Goal: Task Accomplishment & Management: Complete application form

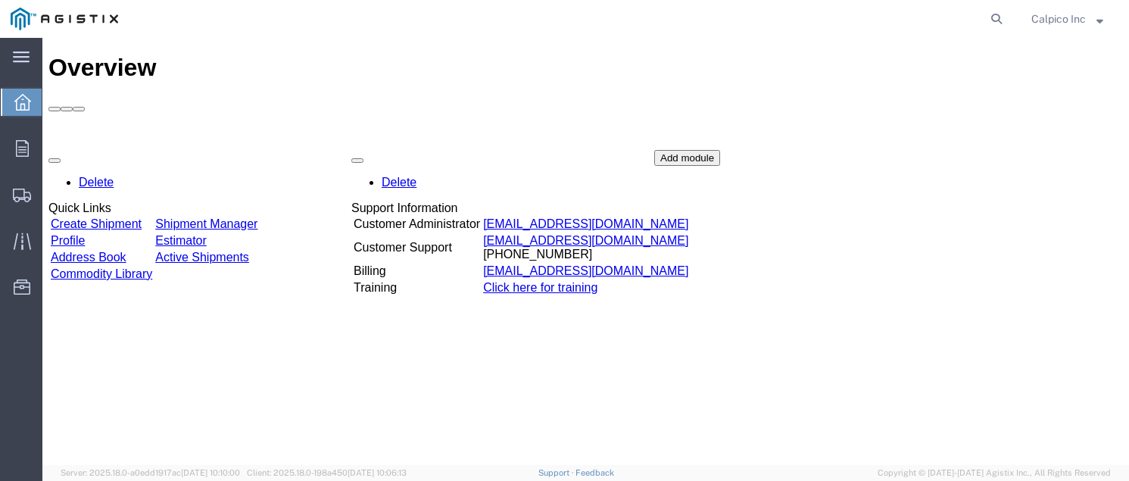
click at [119, 217] on link "Create Shipment" at bounding box center [96, 223] width 91 height 13
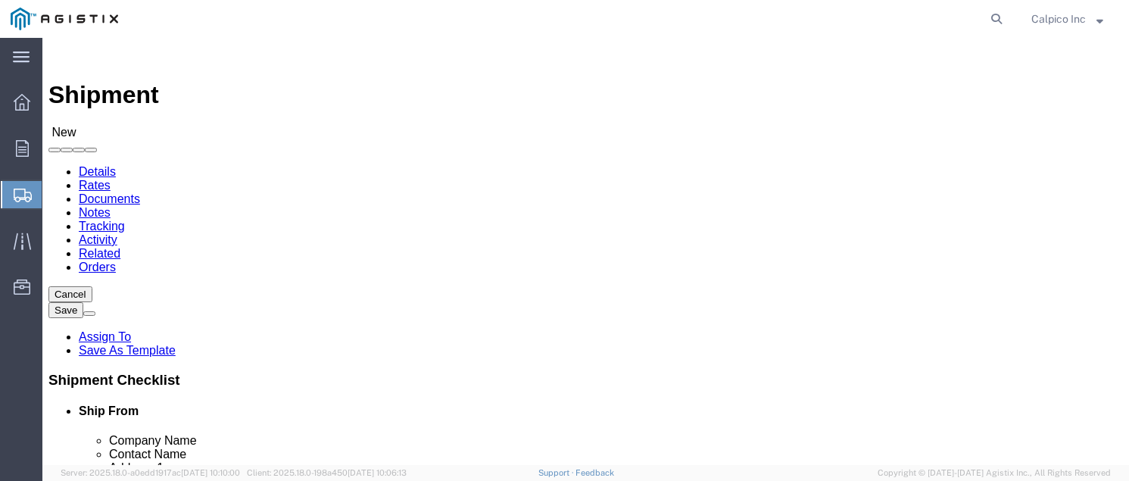
select select
drag, startPoint x: 283, startPoint y: 268, endPoint x: 241, endPoint y: 230, distance: 56.9
click select "Select Calpico PG&E"
select select "9596"
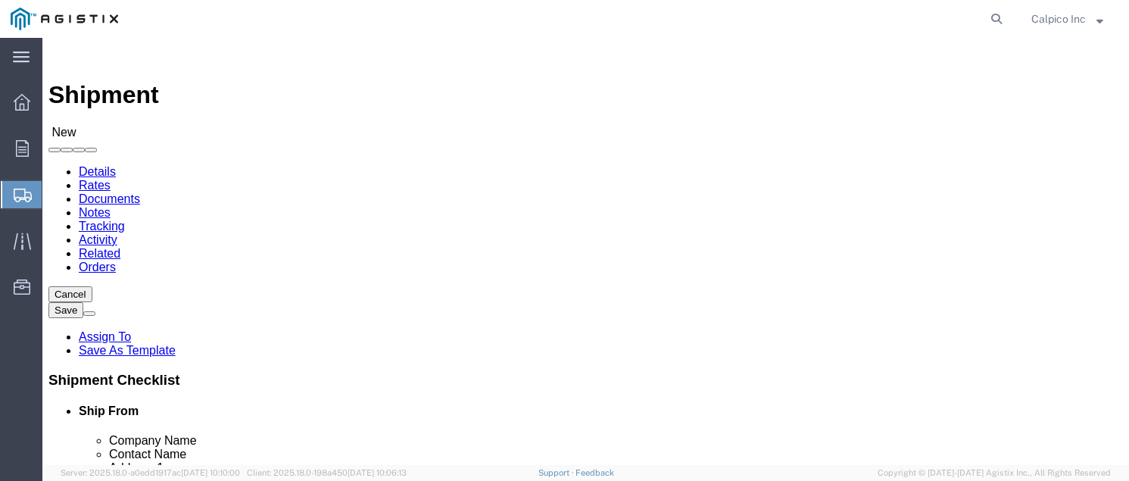
click select "Select Calpico PG&E"
select select "PURCHORD"
select select
click select "Select"
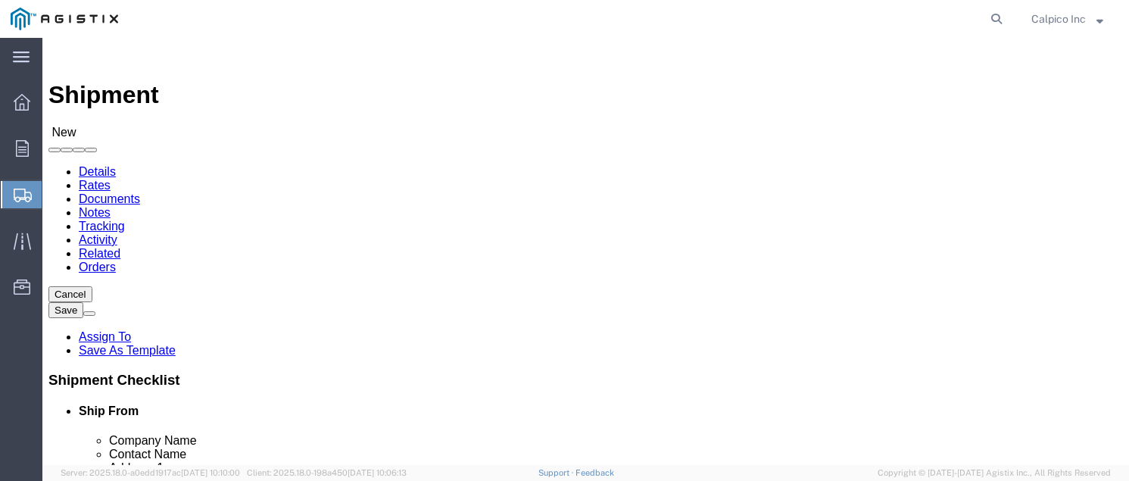
select select "19740"
click select "Select All Others [GEOGRAPHIC_DATA] [GEOGRAPHIC_DATA] [GEOGRAPHIC_DATA] [GEOGRA…"
select select "MYPROFILE"
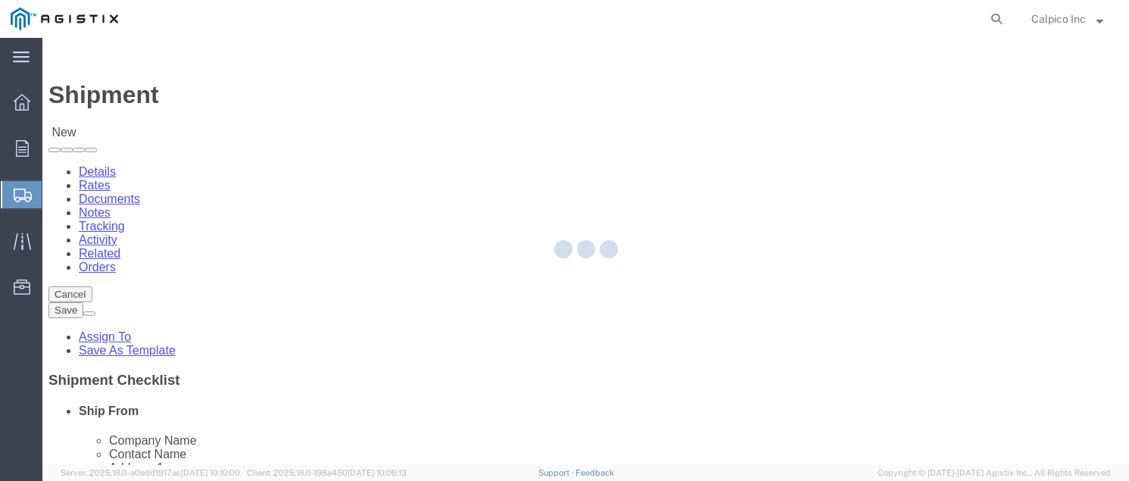
type input "CALPICO"
type input "Calpico Inc"
type input "[STREET_ADDRESS]"
type input "[GEOGRAPHIC_DATA]"
type input "94080"
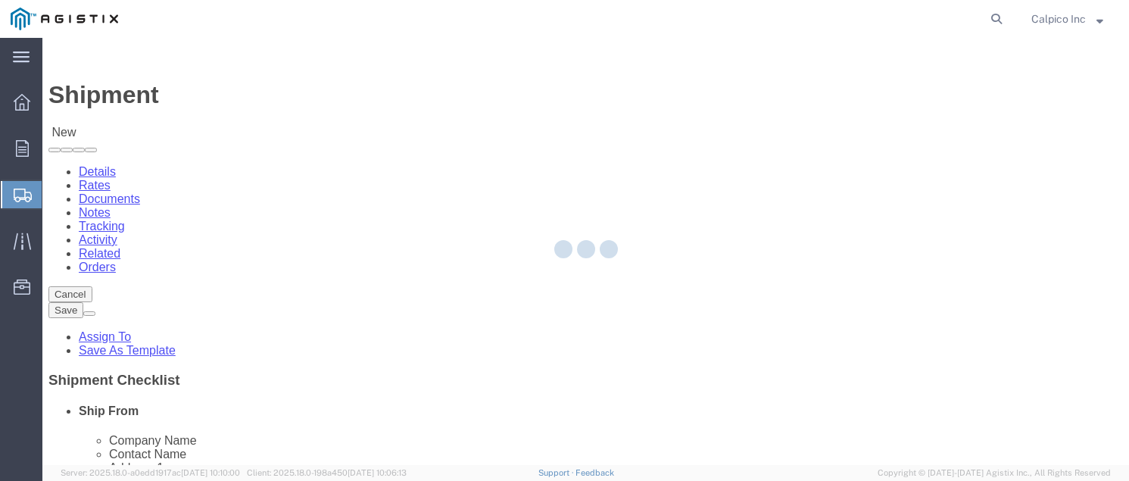
type input "6505882241"
type input "[EMAIL_ADDRESS][DOMAIN_NAME]"
checkbox input "true"
select select "CA"
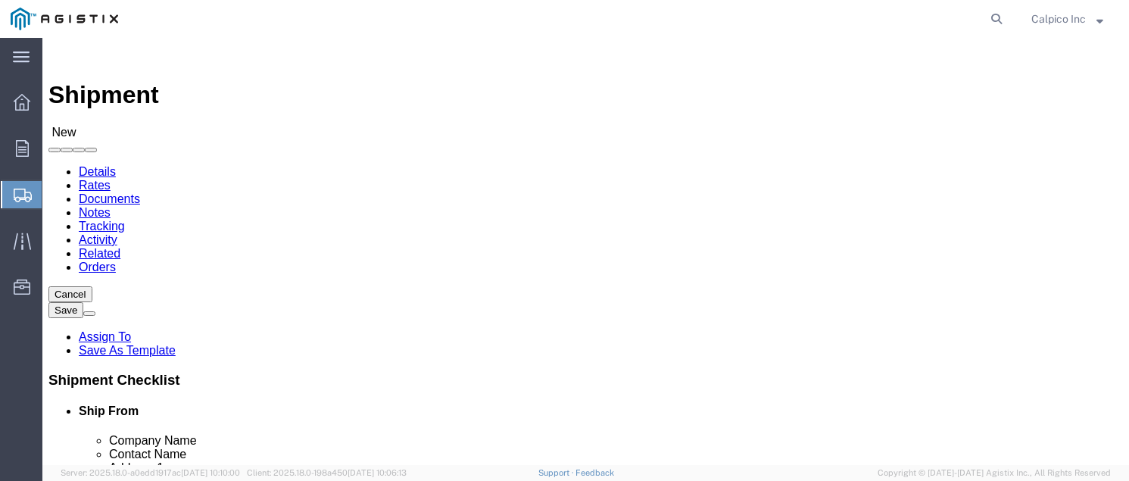
click input "text"
type input "pg"
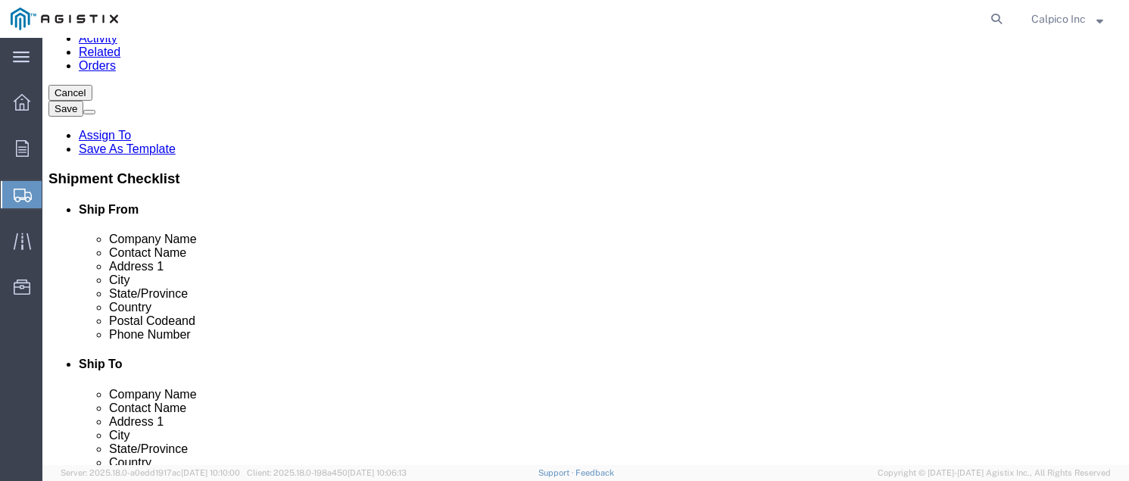
click p "PGE FREMONT - PG&E - (PG&E) [STREET_ADDRESS][PERSON_NAME][PERSON_NAME]"
select select
type input "PGE FREMONT"
type input "PG&E"
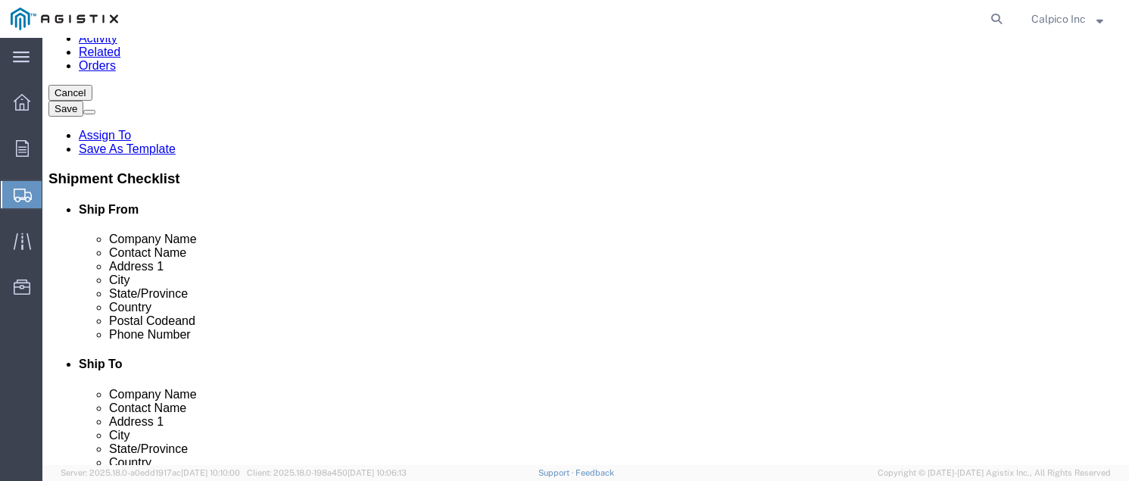
type input "[STREET_ADDRESS][PERSON_NAME]"
type input "FREMONT"
type input "94538"
type input "6505882241"
select select "CA"
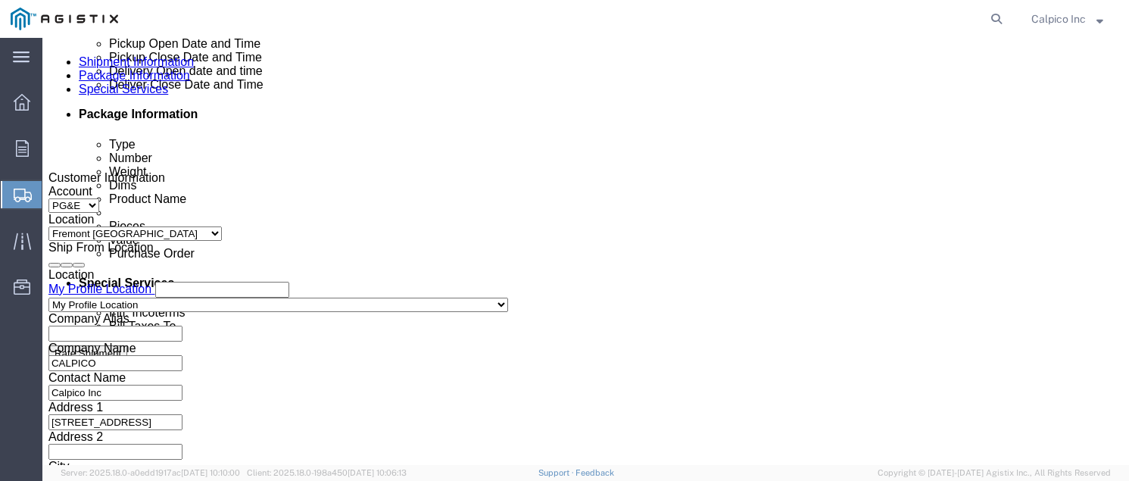
type input "PGE FREMONT"
click div
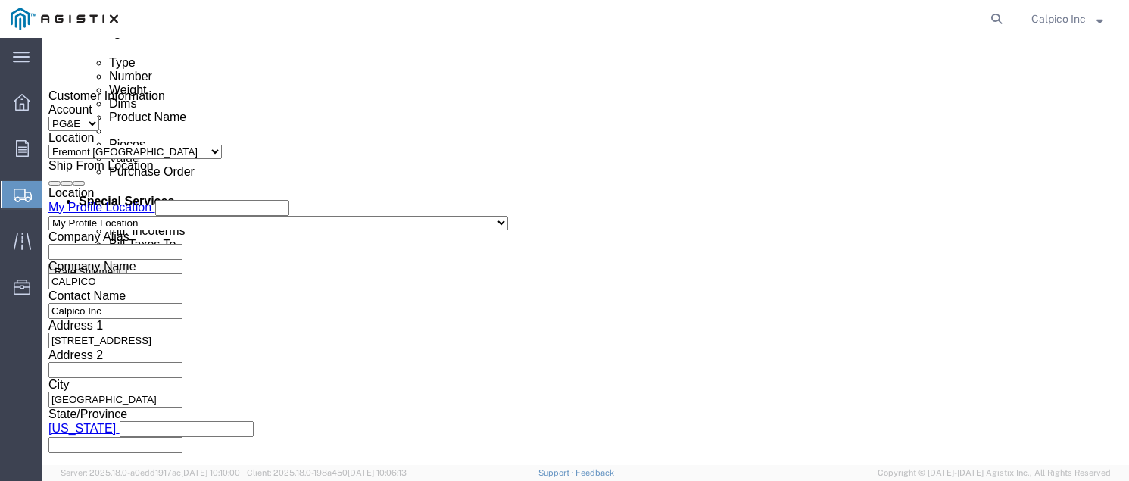
click div "Customer Information Account Select Calpico PG&E Location Select All Others [GE…"
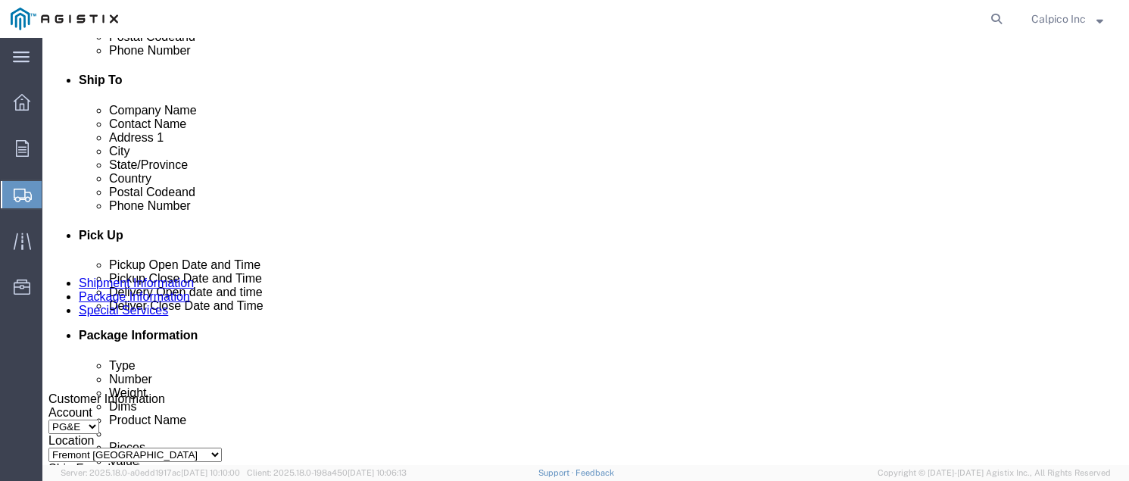
scroll to position [688, 0]
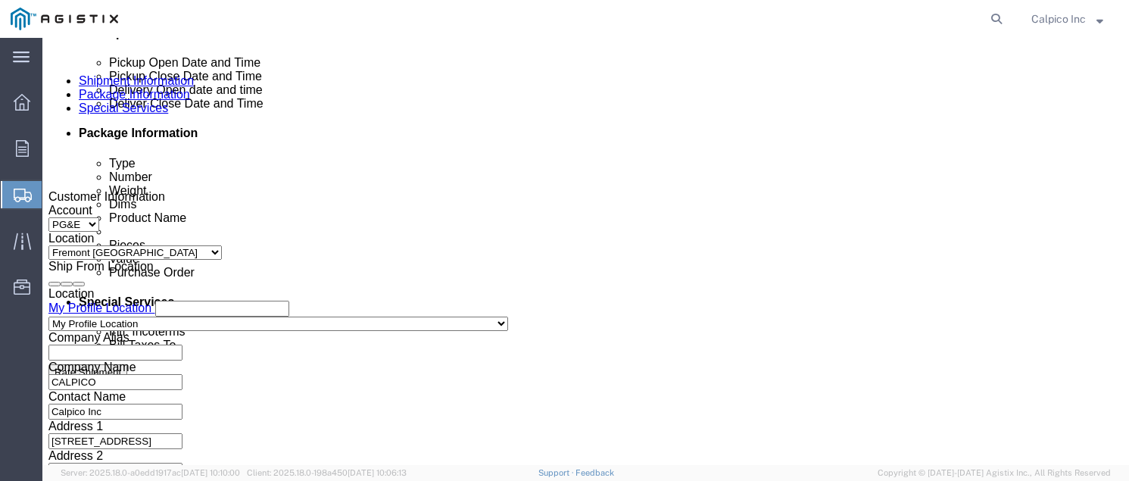
click div
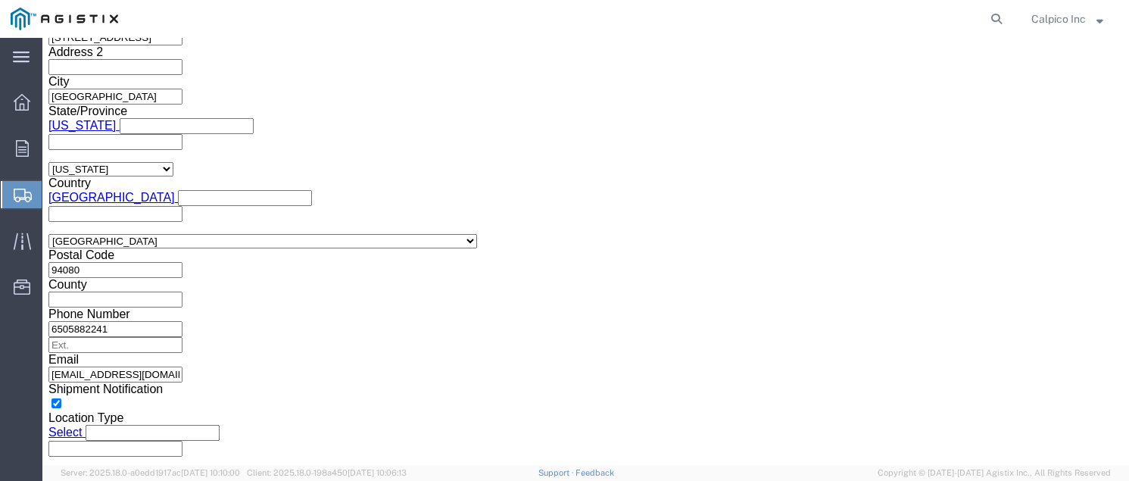
click button "Apply"
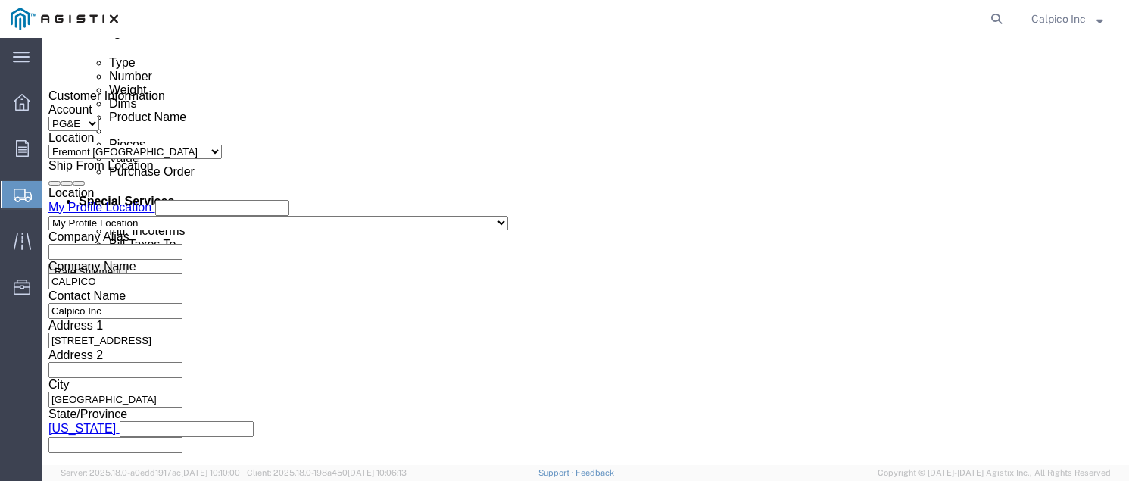
click div
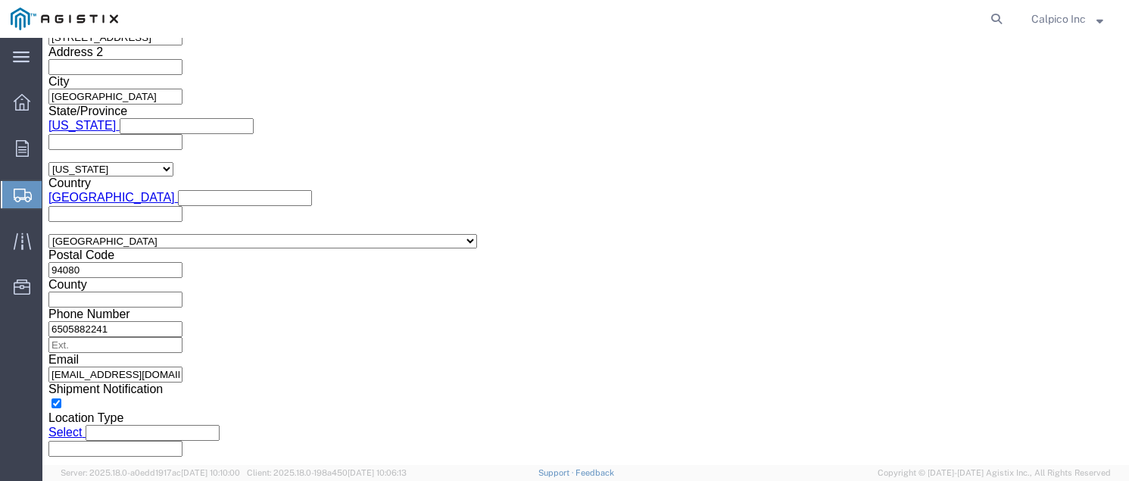
click button "Apply"
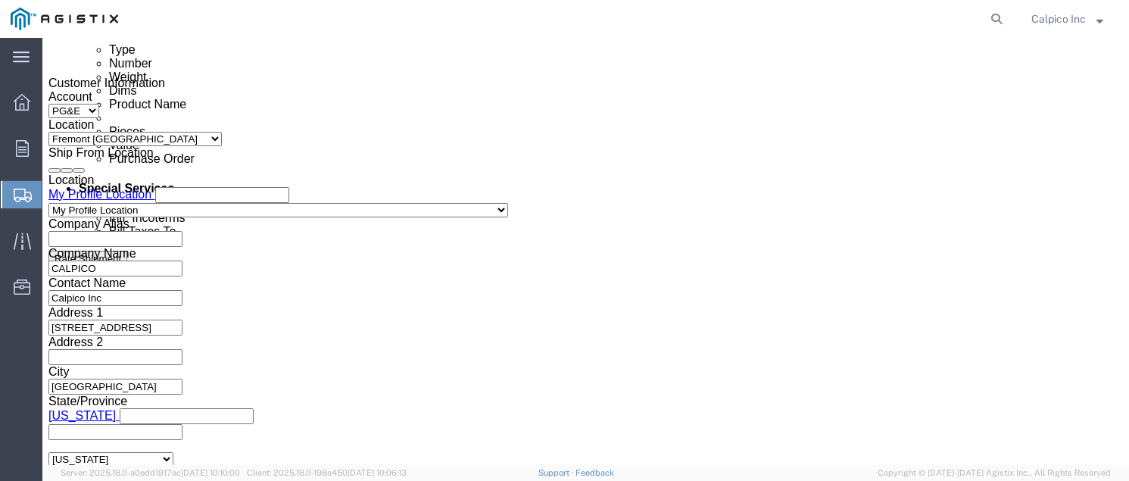
scroll to position [789, 0]
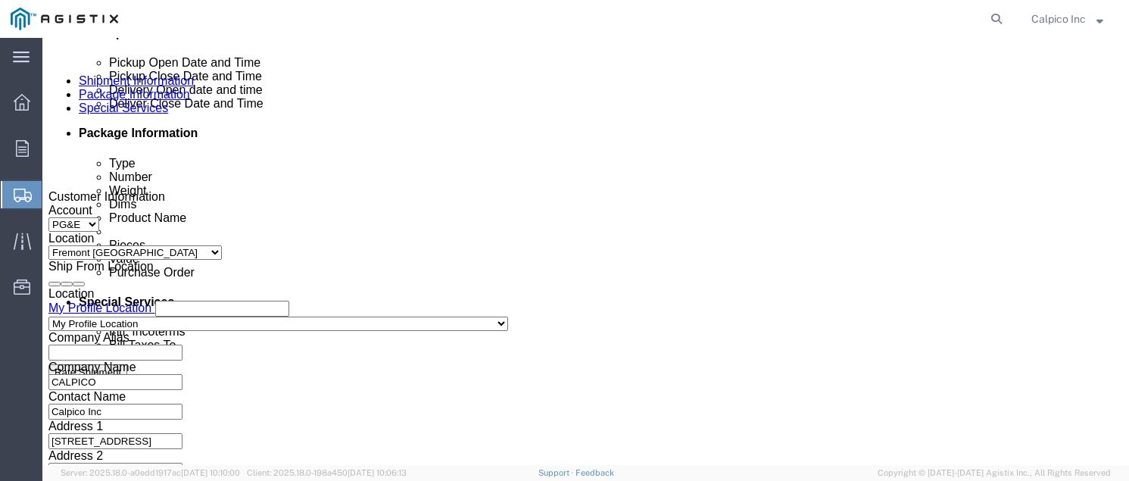
click div "[DATE] 12:59 AM"
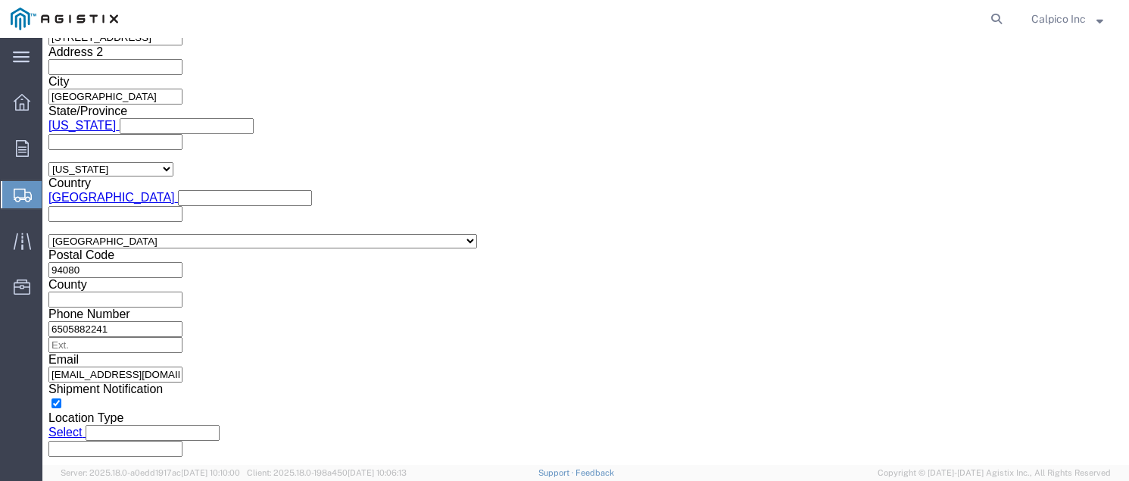
click button "Apply"
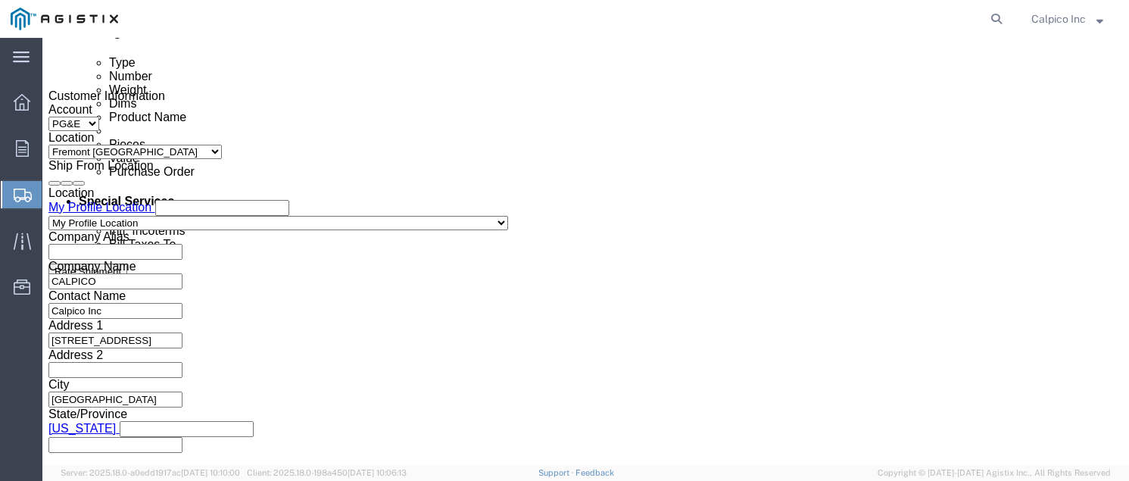
scroll to position [687, 0]
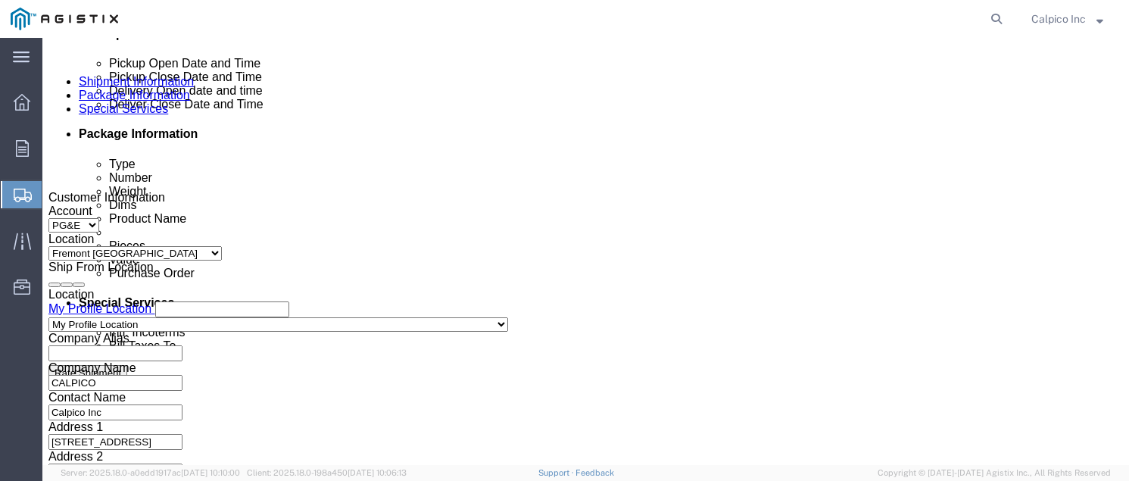
click div "[DATE] 11:59 PM"
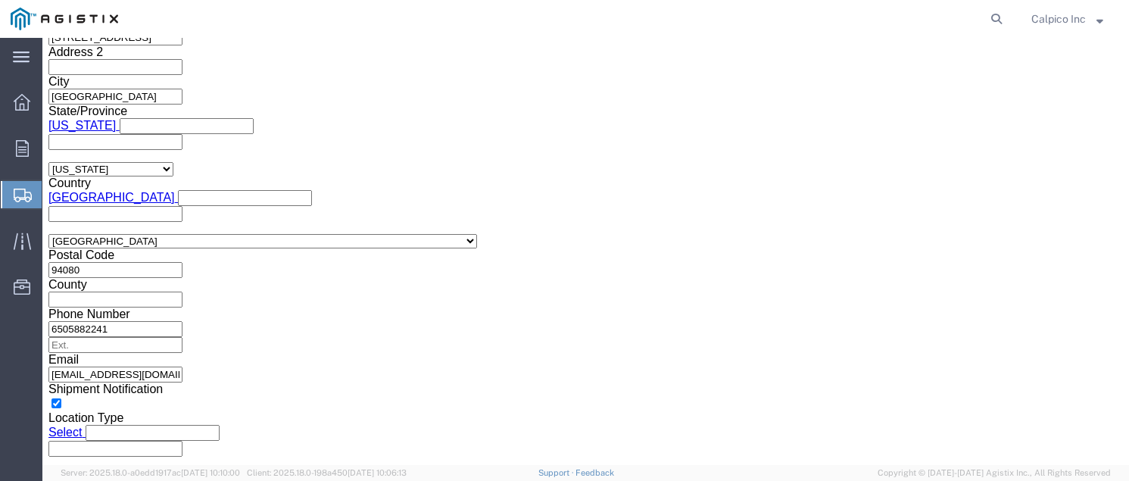
click input "11:59 PM"
type input "11:59 AM"
click button "Apply"
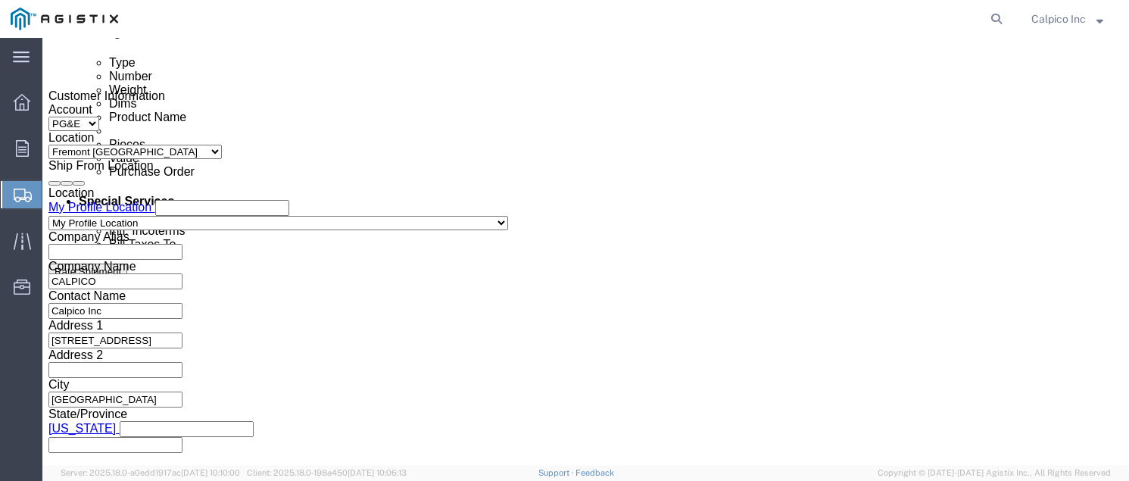
click div "[DATE] 12:59 AM"
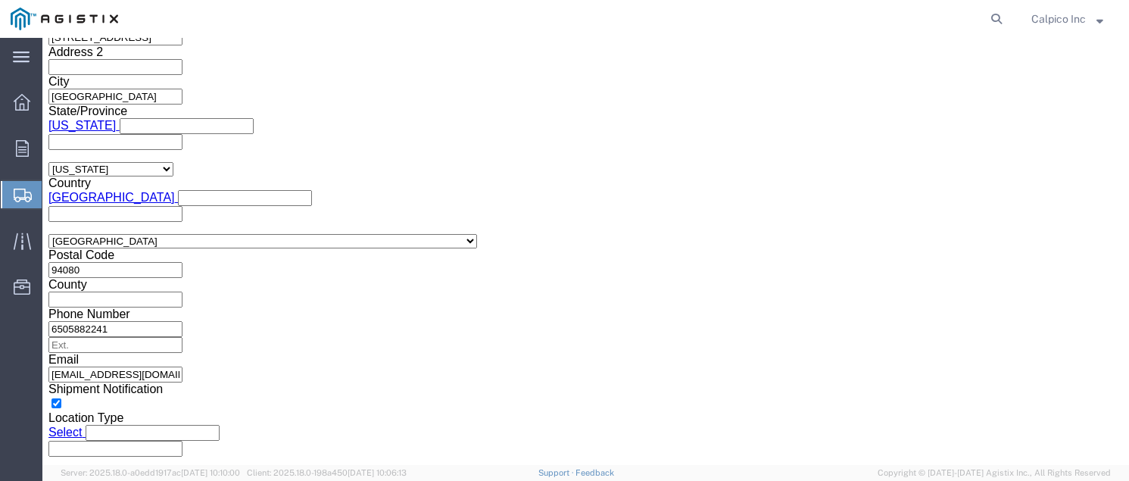
click input "12:59 AM"
type input "12:59 PM"
click button "Apply"
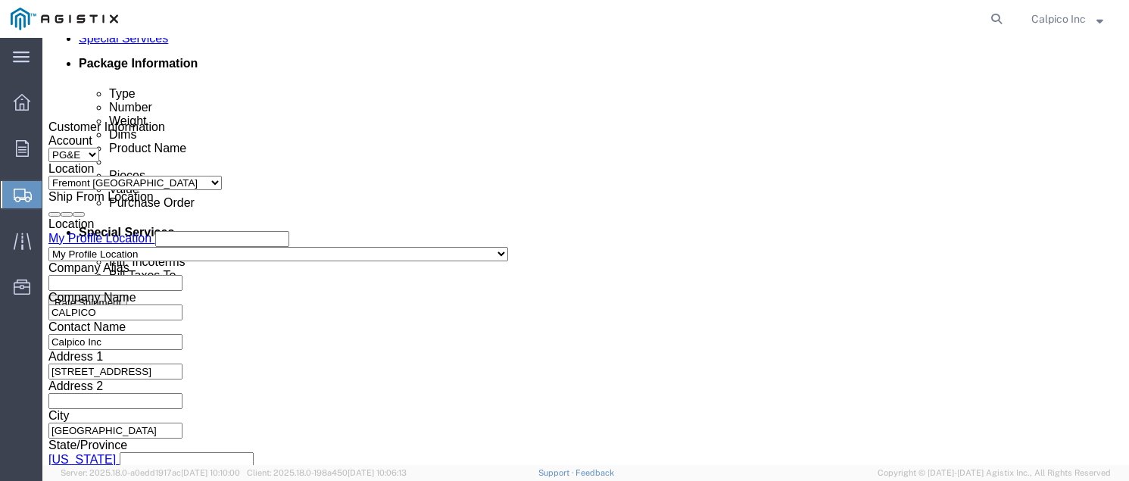
scroll to position [890, 0]
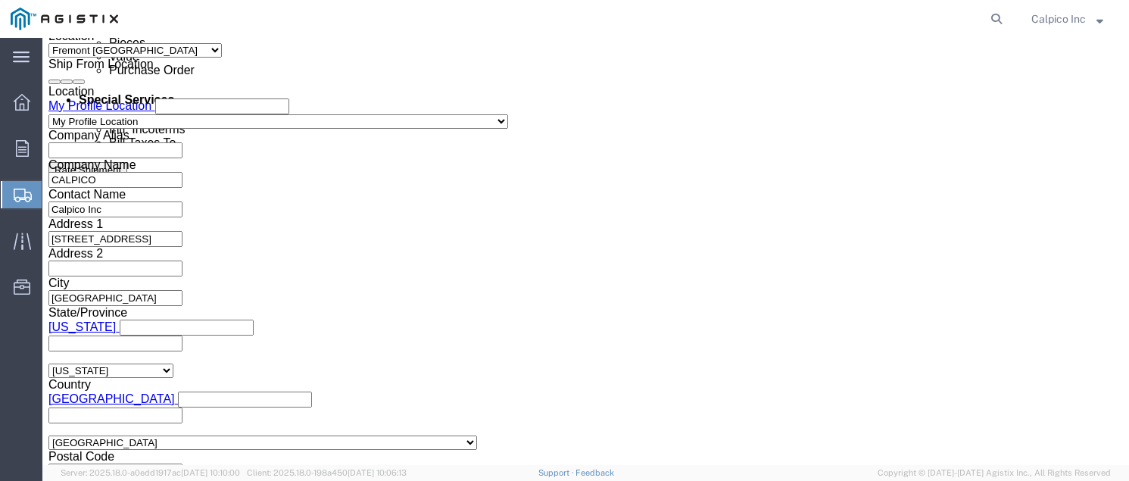
click input "text"
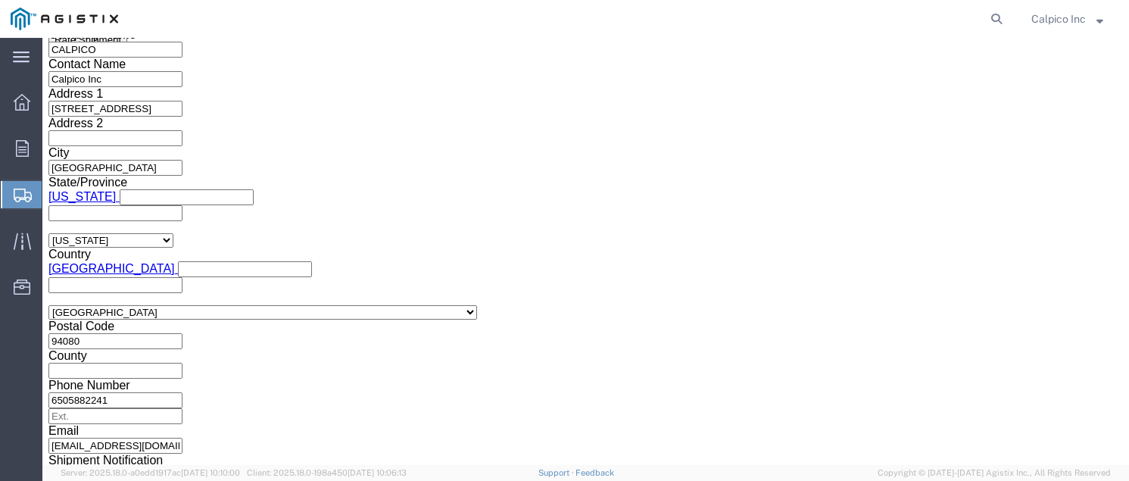
scroll to position [1119, 0]
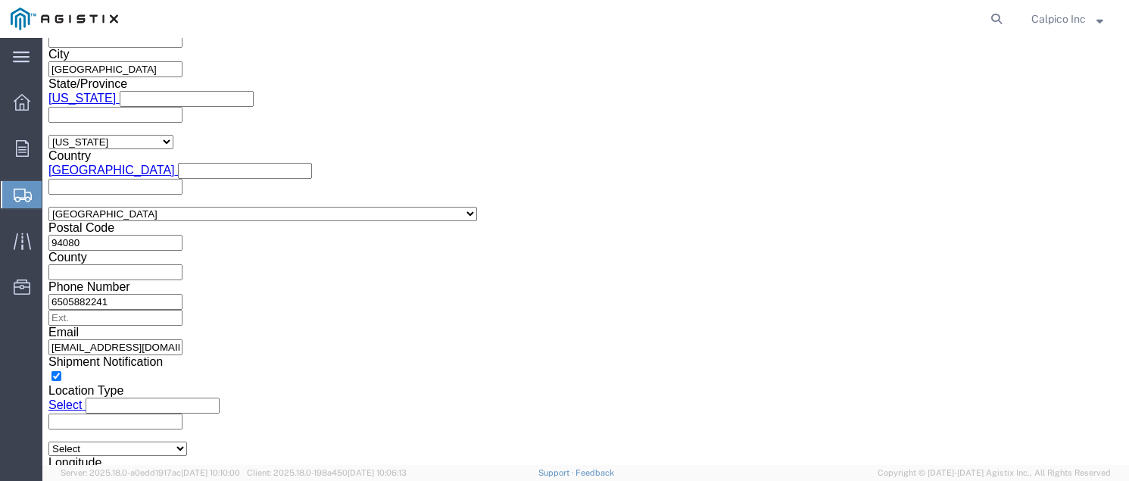
type input "3501417313"
click button "Continue"
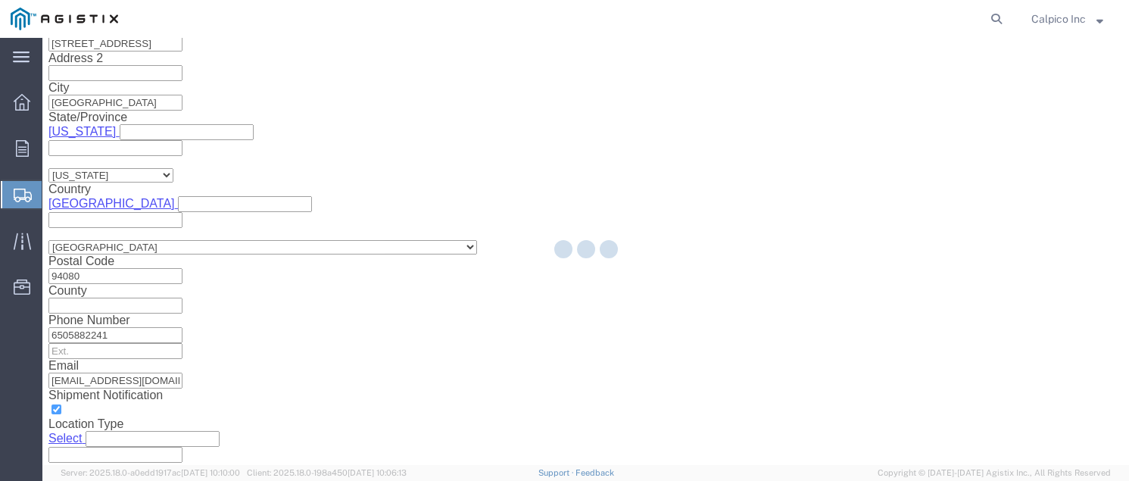
scroll to position [83, 0]
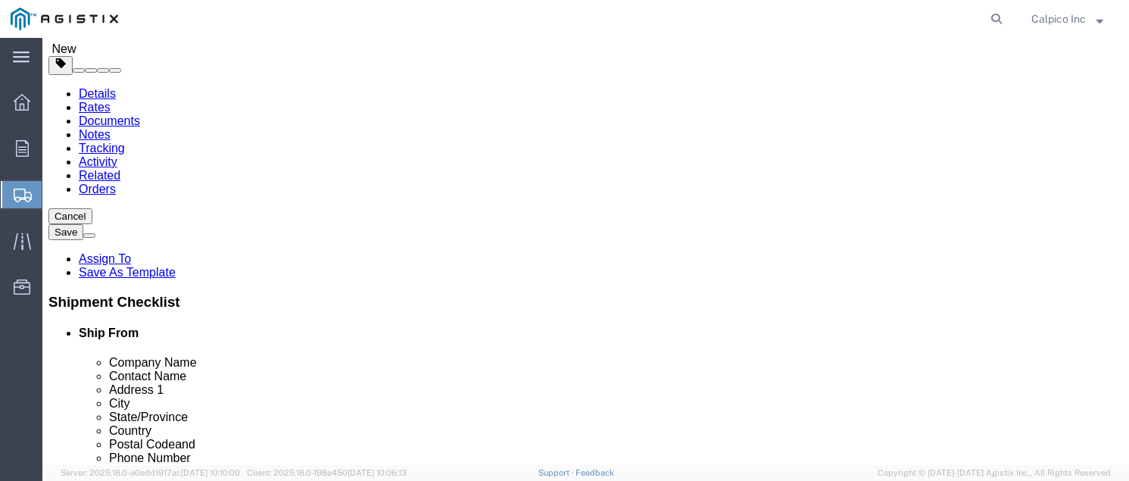
click select "Select Bulk Bundle(s) Cardboard Box(es) Carton(s) Crate(s) Drum(s) (Fiberboard)…"
select select "YRPK"
click input "text"
type input "10"
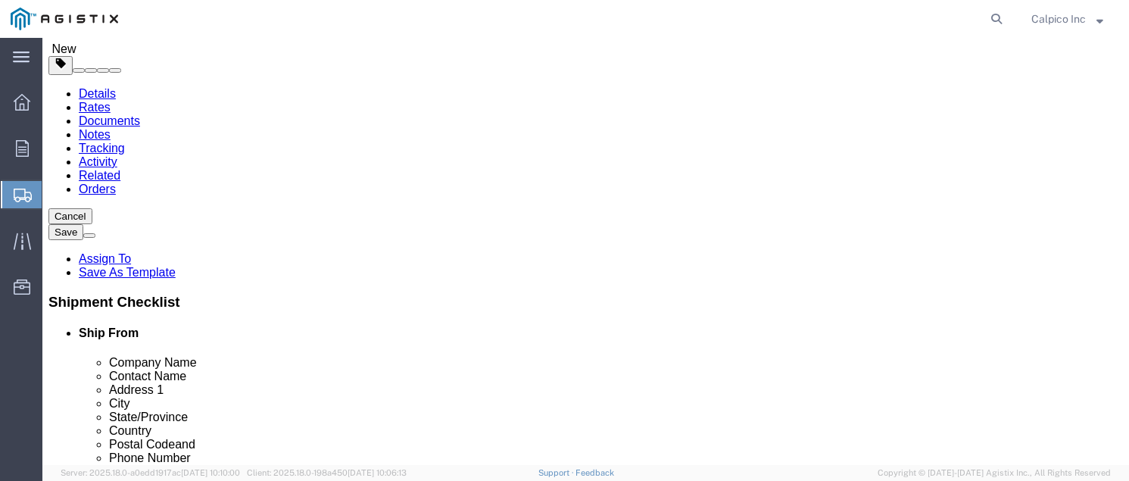
type input "7"
type input "11"
click link "Add Content"
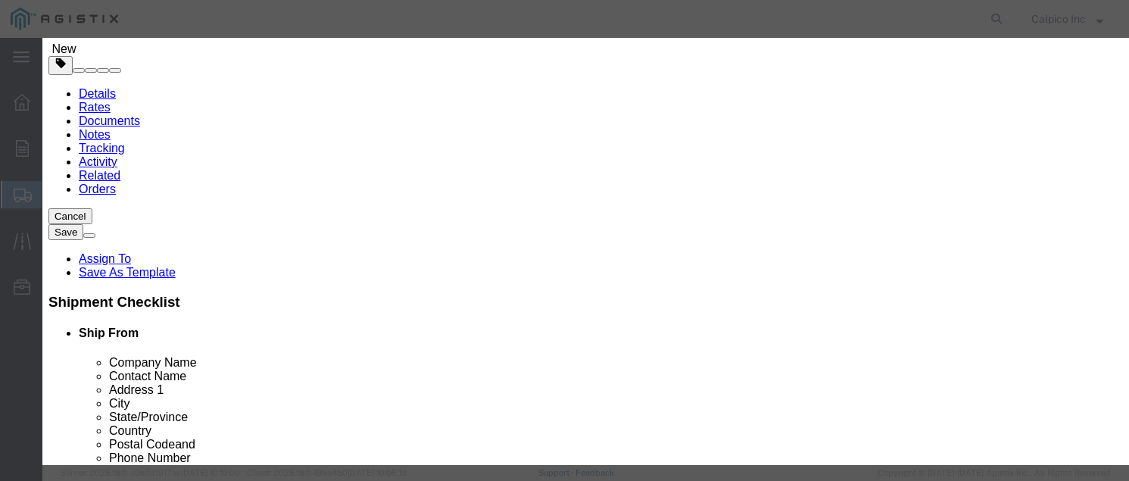
click input "text"
type input "Masonite Square Washers"
type input "220"
click input "text"
type input "264.00"
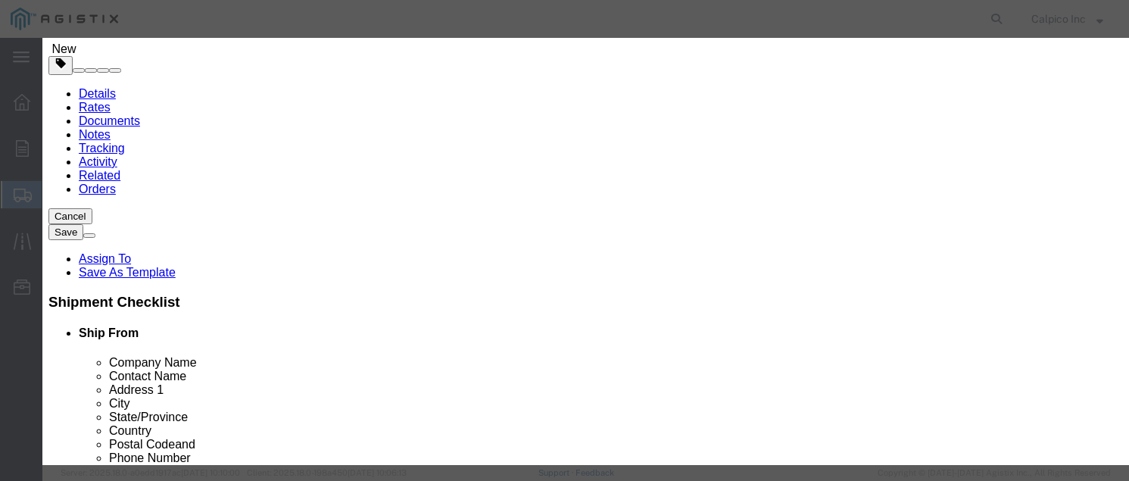
click button "Save & Close"
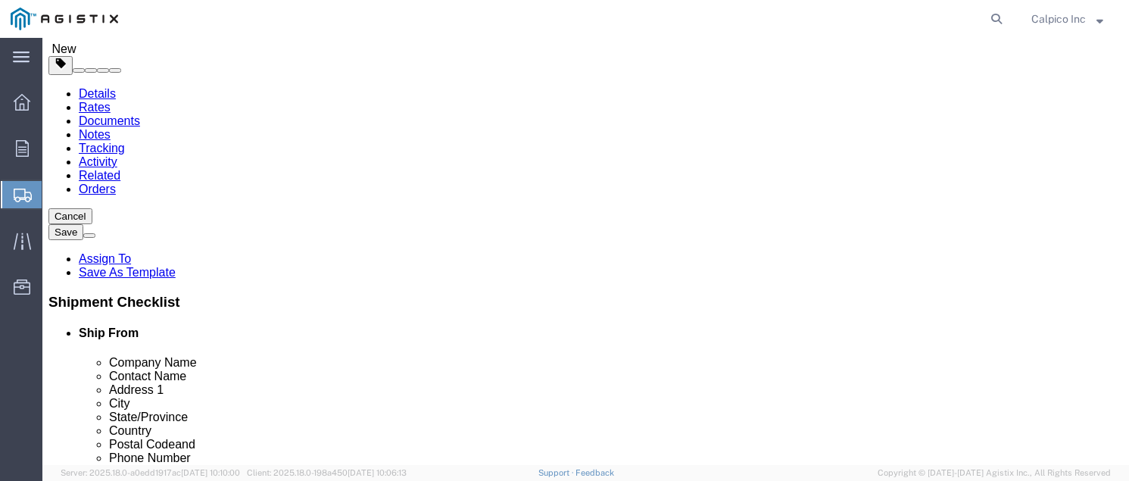
click button "Rate Shipment"
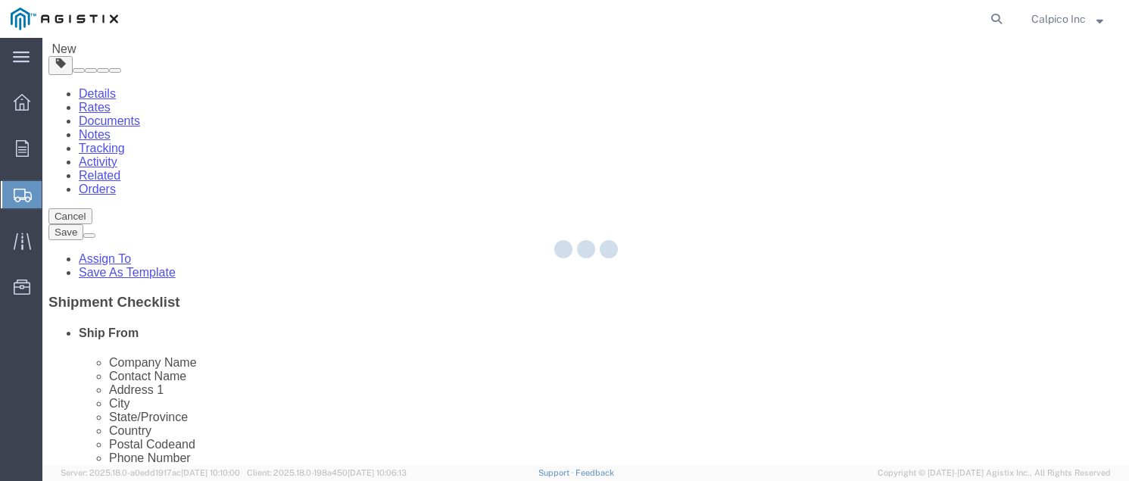
scroll to position [0, 0]
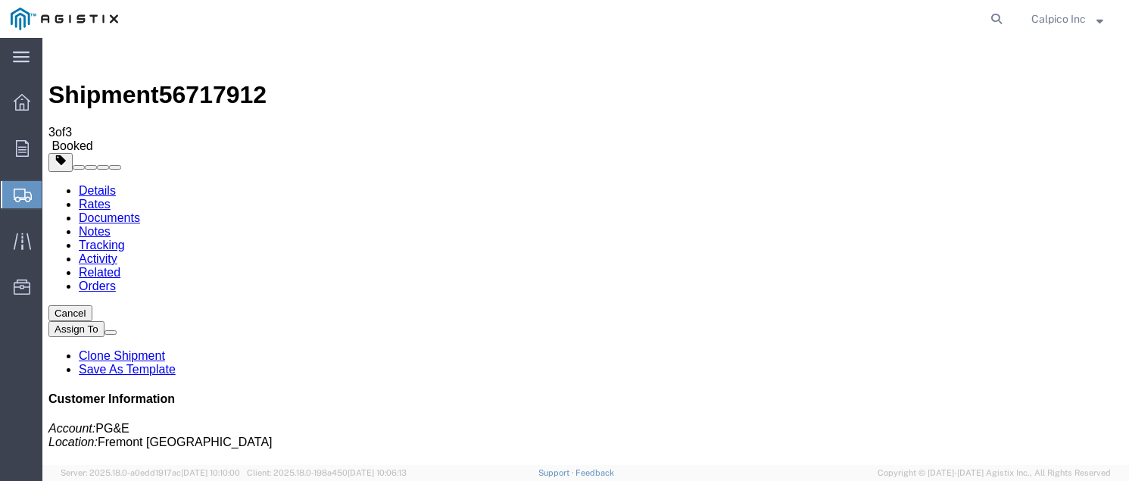
drag, startPoint x: 463, startPoint y: 270, endPoint x: 461, endPoint y: 262, distance: 8.6
click at [22, 54] on icon at bounding box center [21, 57] width 17 height 11
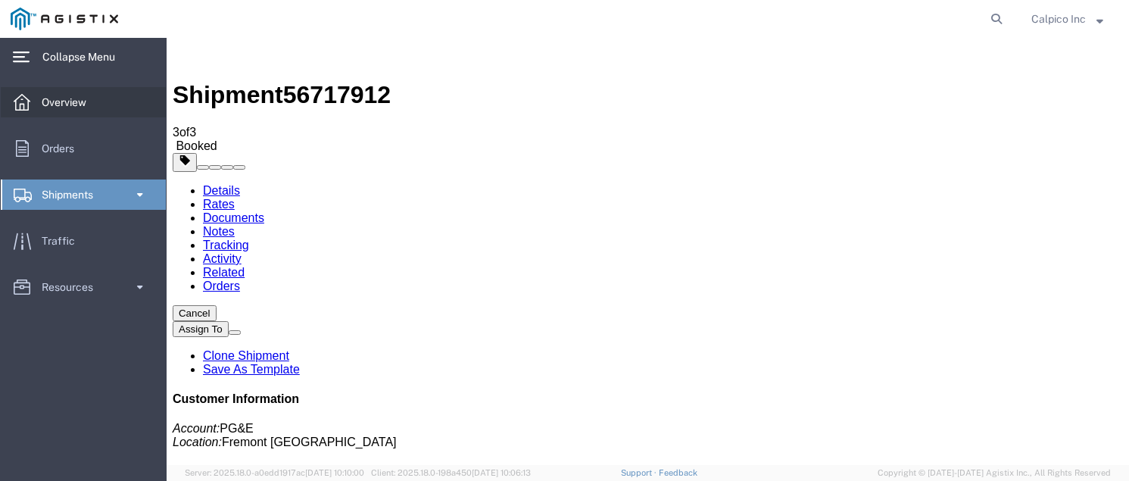
click at [54, 94] on span "Overview" at bounding box center [69, 102] width 55 height 30
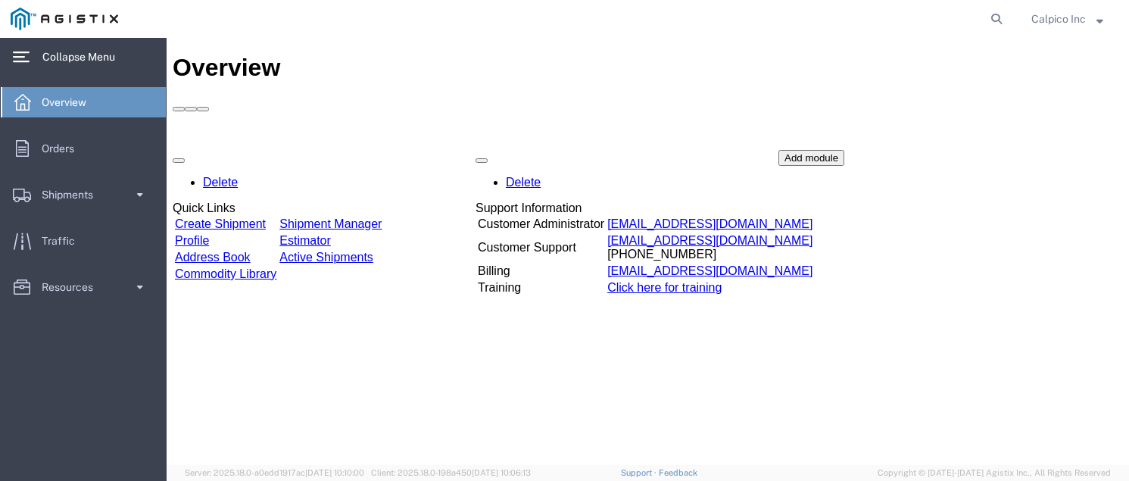
click at [83, 49] on span "Collapse Menu" at bounding box center [83, 57] width 83 height 30
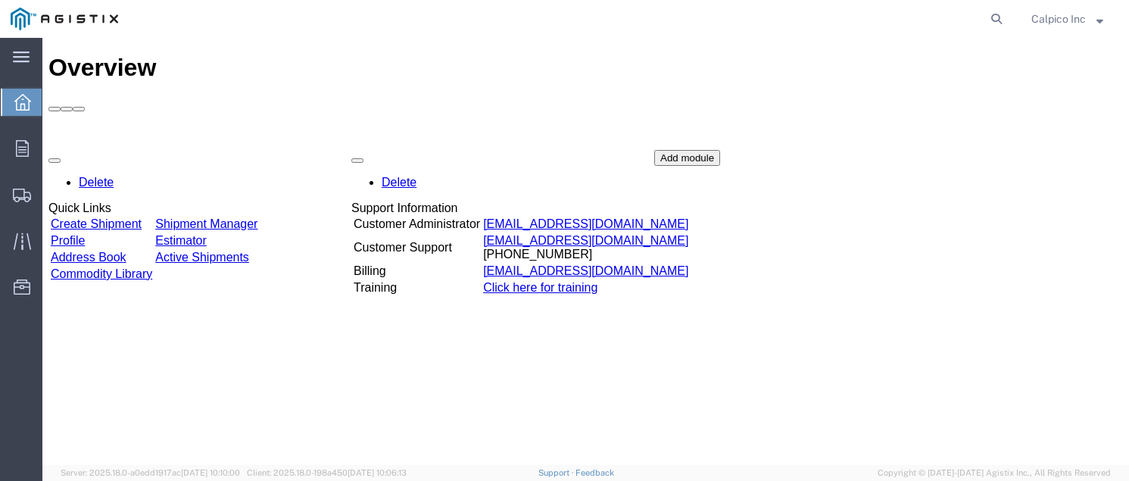
click at [114, 217] on link "Create Shipment" at bounding box center [96, 223] width 91 height 13
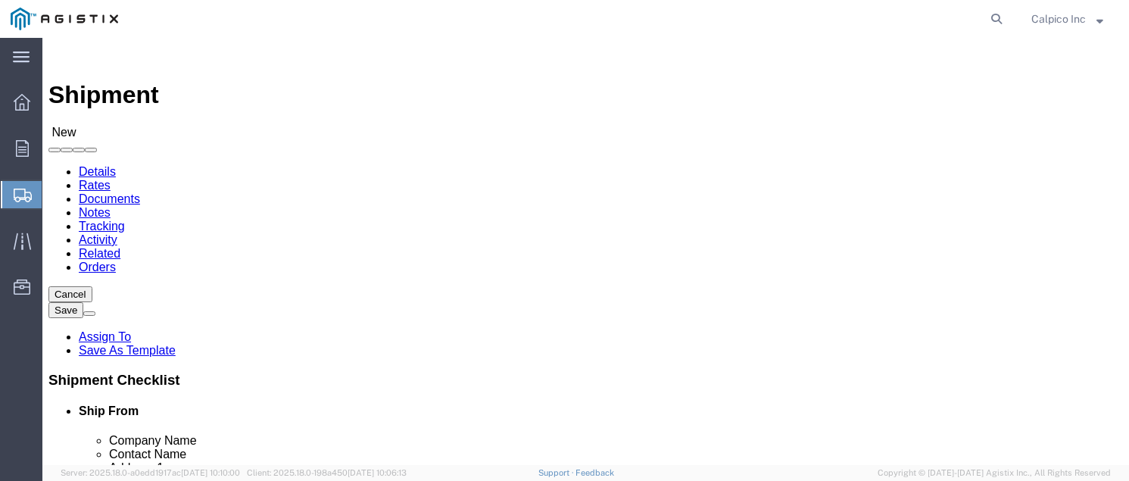
click select "Select Calpico PG&E"
select select "9596"
click select "Select Calpico PG&E"
select select
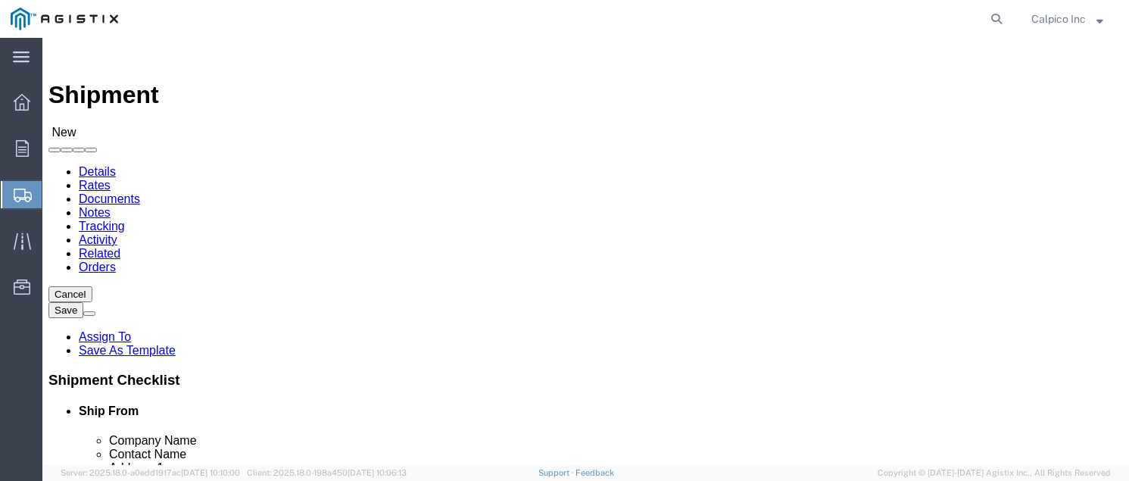
select select "PURCHORD"
select select "19740"
click select "Select All Others [GEOGRAPHIC_DATA] [GEOGRAPHIC_DATA] [GEOGRAPHIC_DATA] [GEOGRA…"
select select "MYPROFILE"
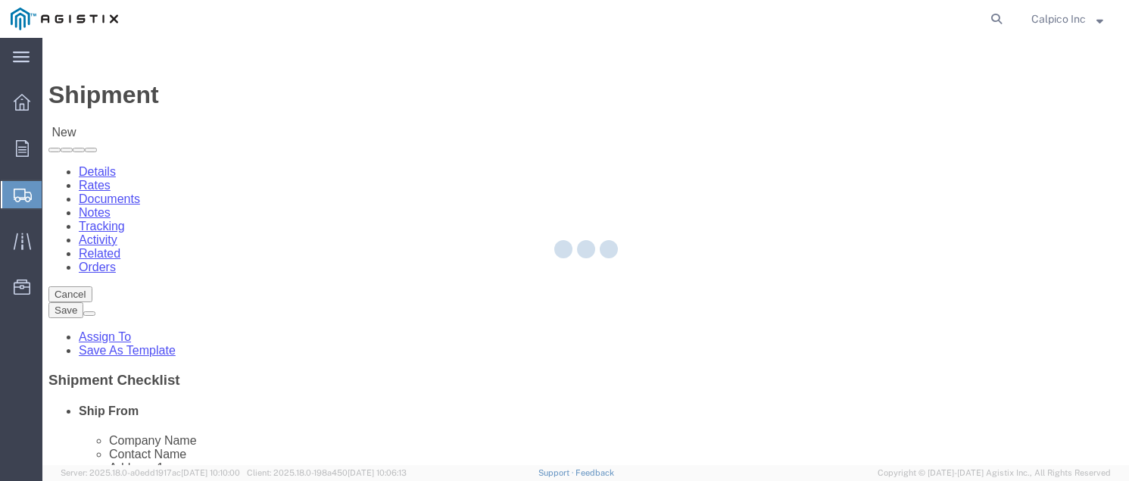
checkbox input "true"
select select "CA"
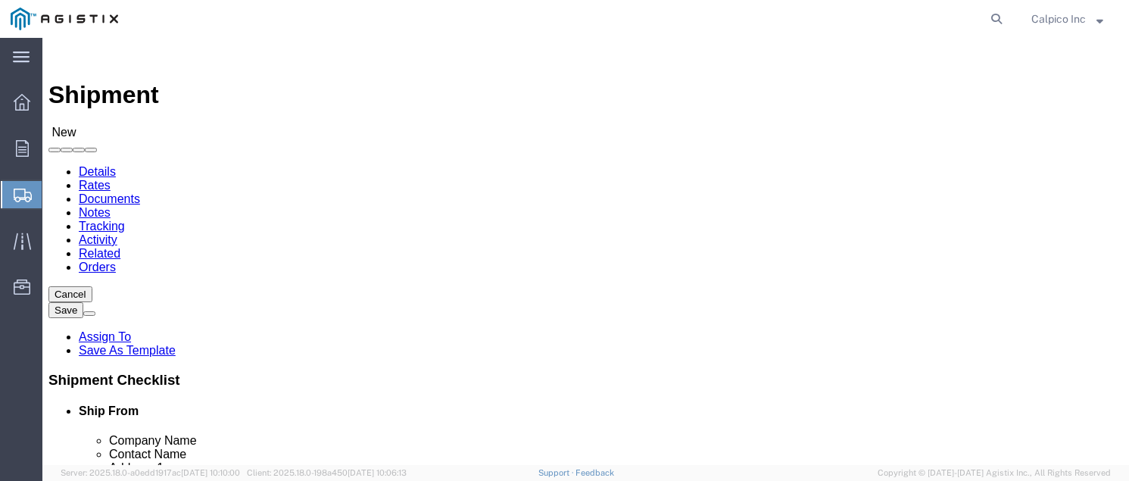
click input "text"
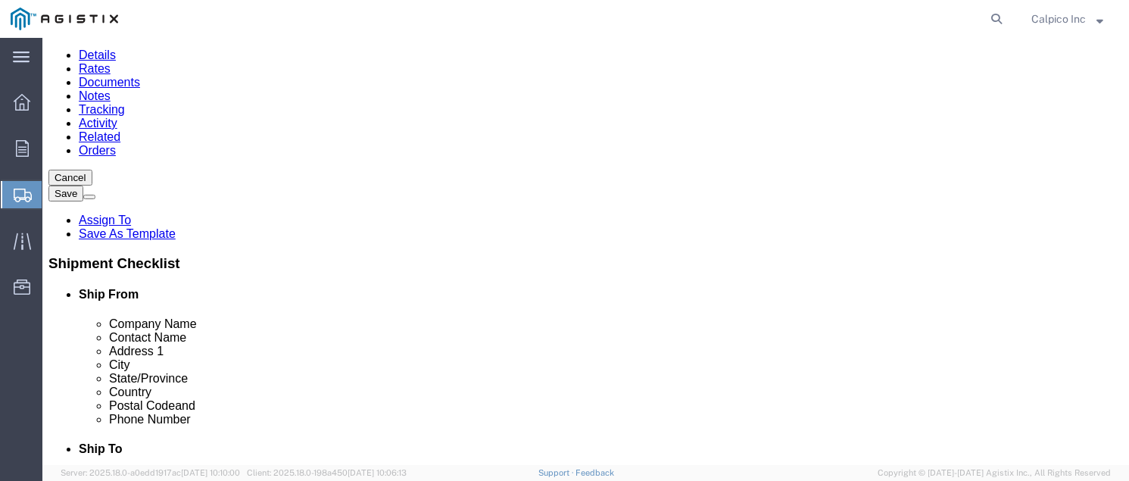
scroll to position [201, 0]
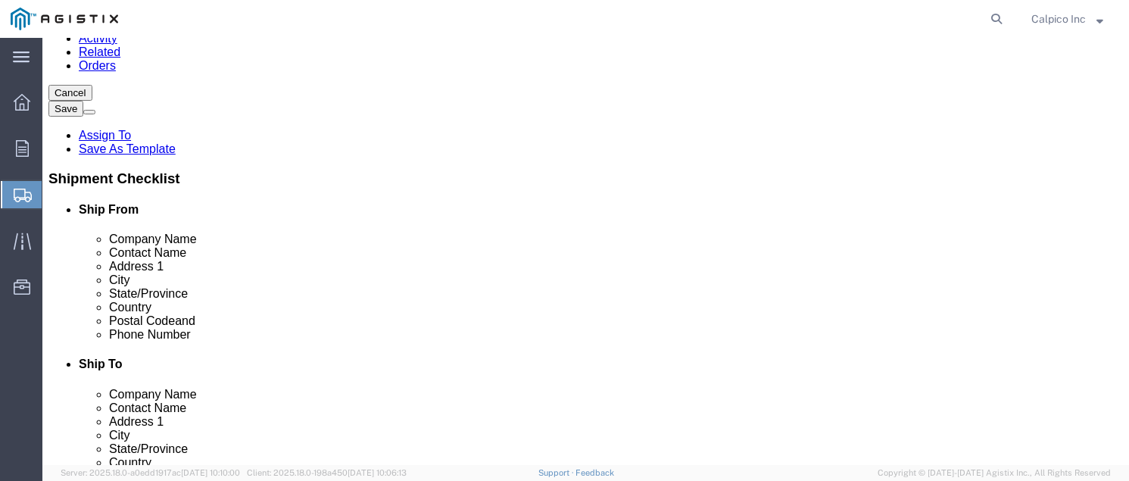
click p "PGE FREMONT - PG&E - (PG&E) [STREET_ADDRESS][PERSON_NAME][PERSON_NAME]"
type input "PGE FREMONT"
select select "CA"
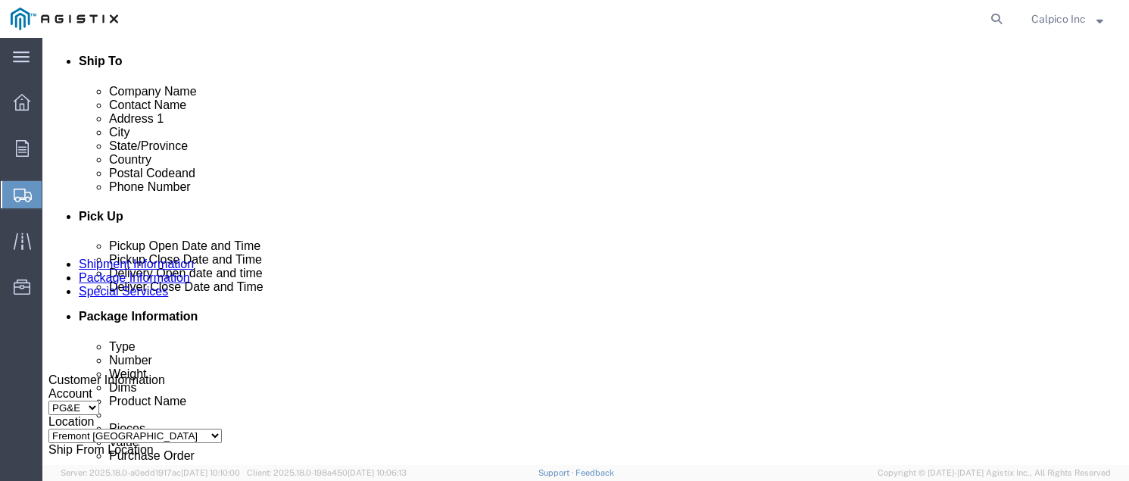
scroll to position [707, 0]
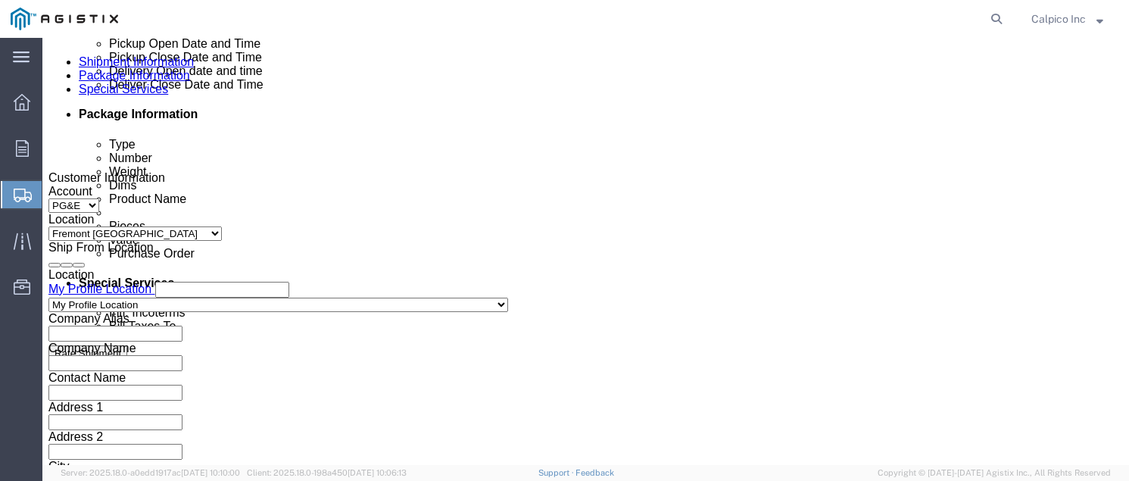
type input "PGE FREMONT"
click div
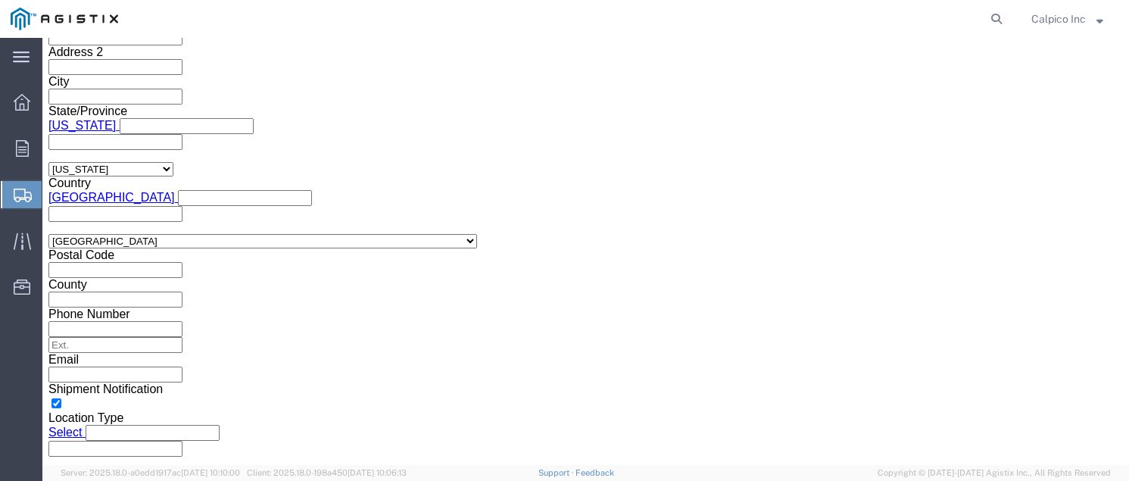
click button "Apply"
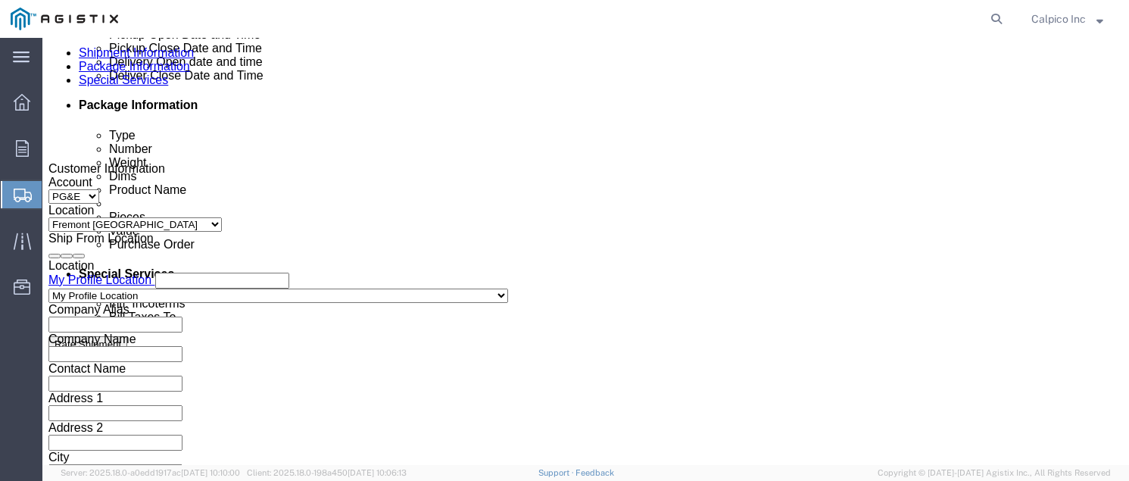
scroll to position [688, 0]
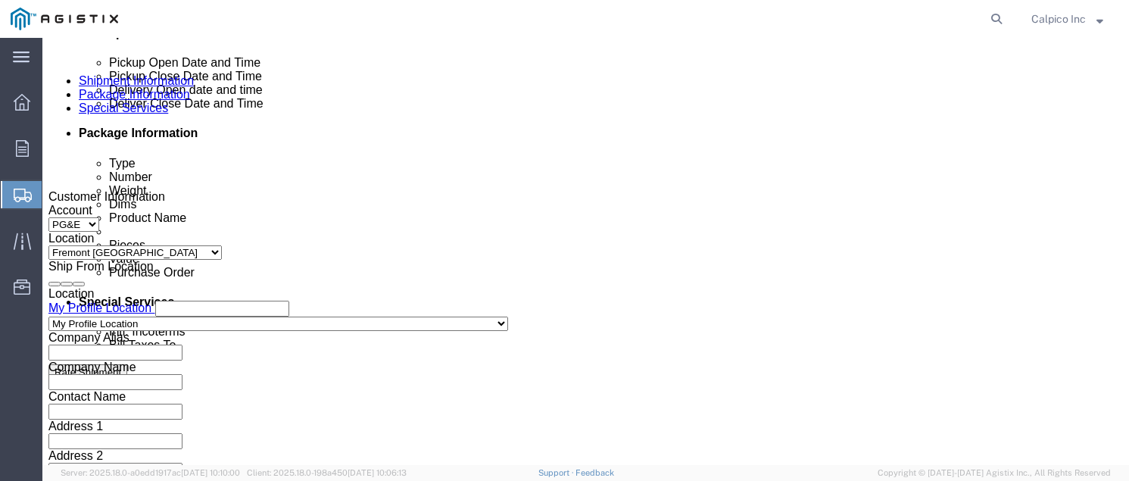
click div "Deliver Close Date Deliver Close Time Deliver Close Date and Time"
click div
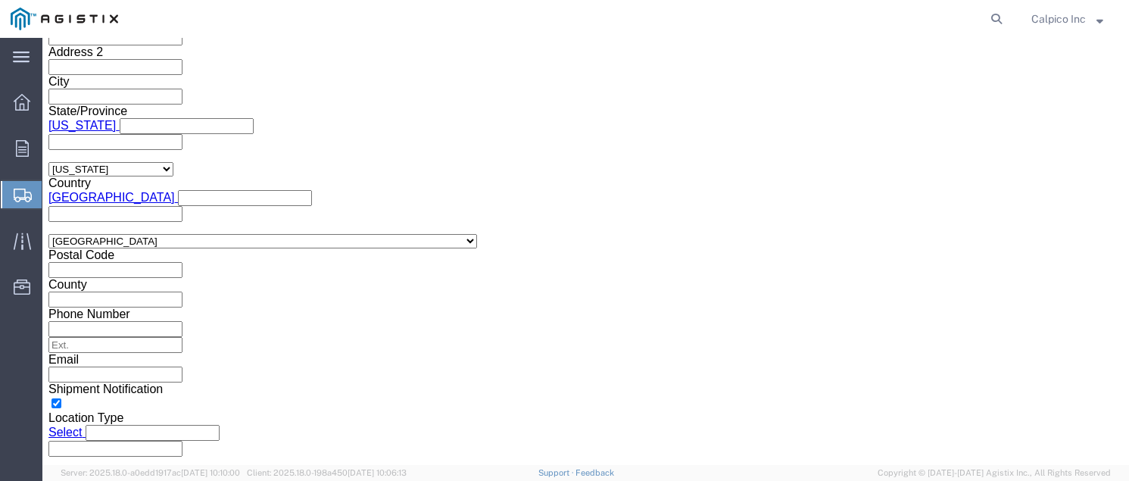
click button "Apply"
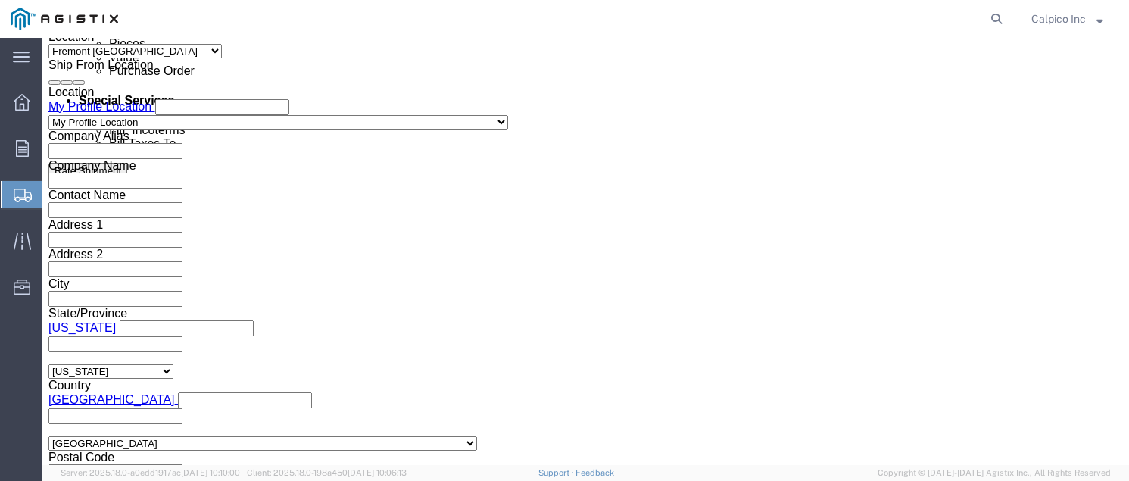
click input "text"
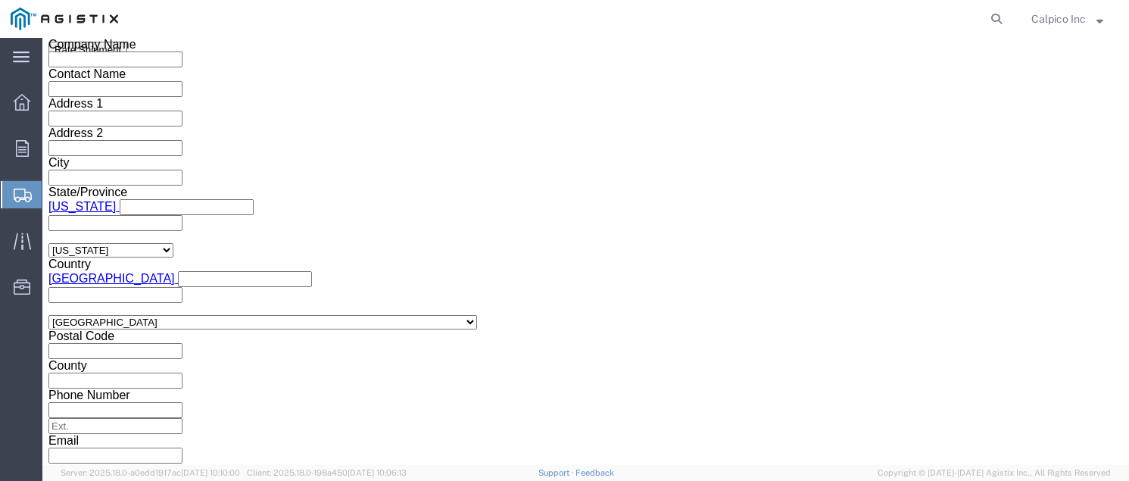
scroll to position [1092, 0]
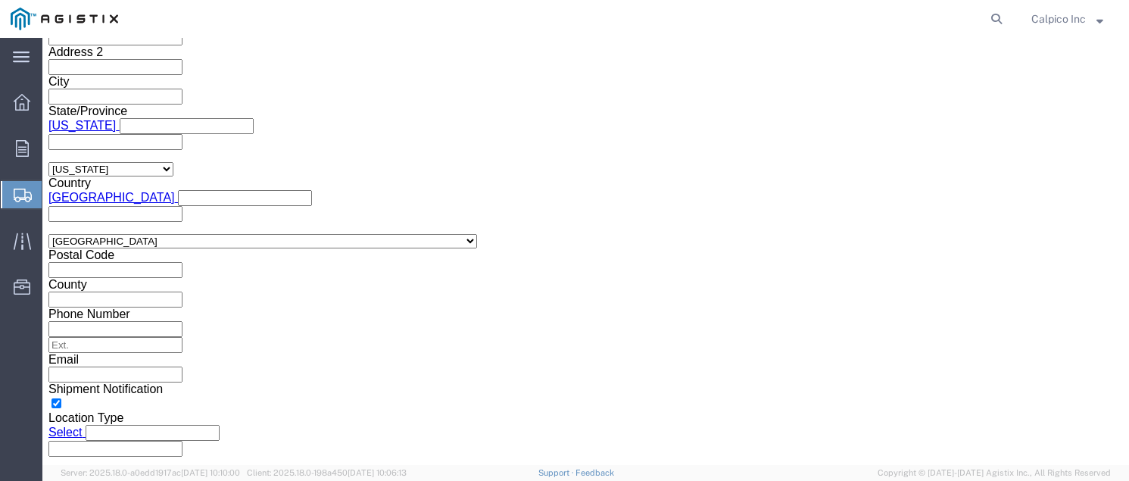
type input "3501419080"
click button "Continue"
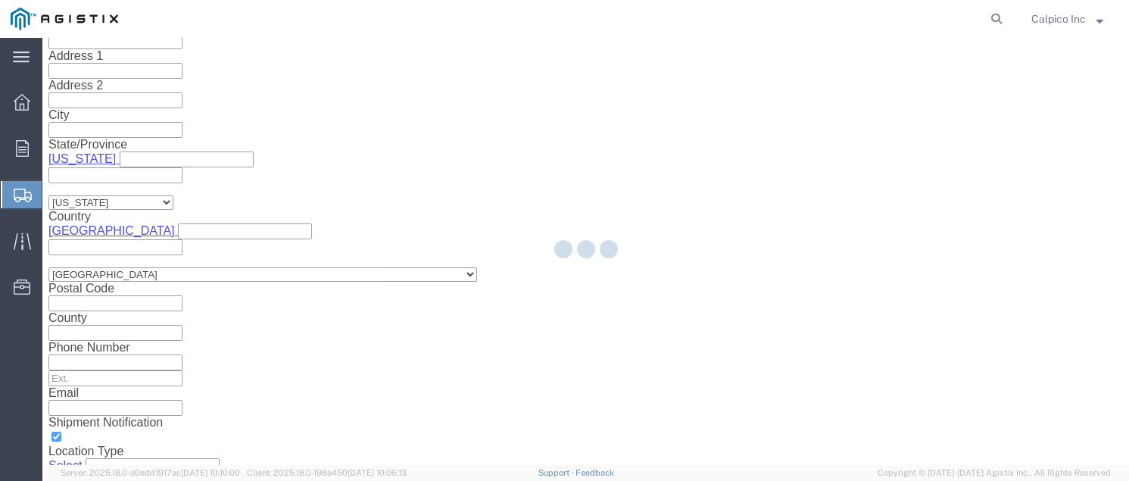
scroll to position [83, 0]
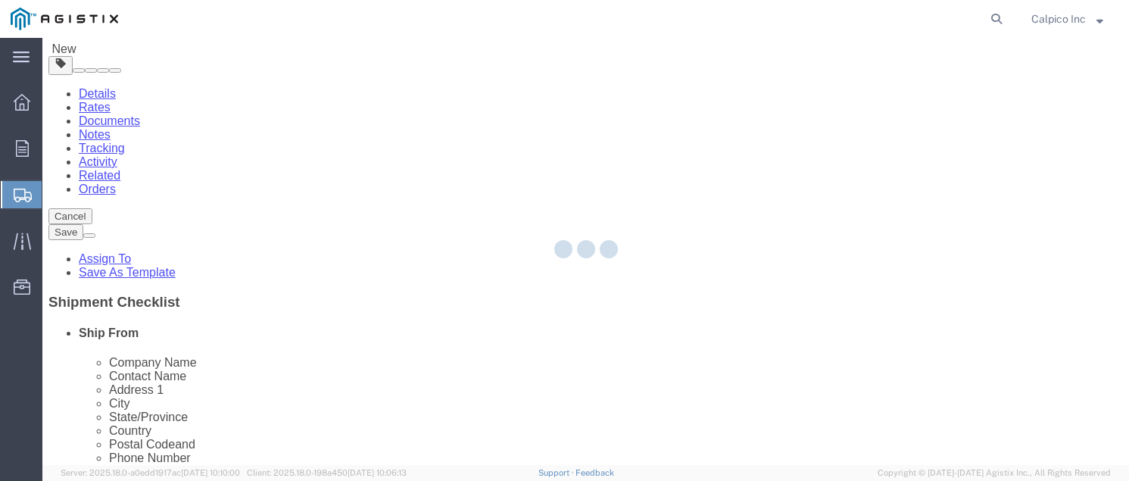
select select "CBOX"
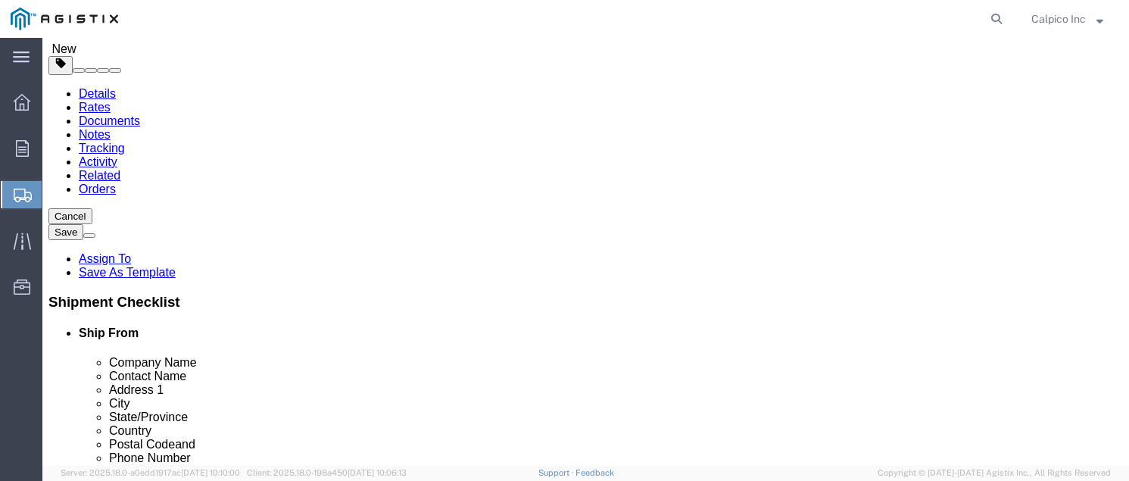
drag, startPoint x: 164, startPoint y: 265, endPoint x: 142, endPoint y: 266, distance: 22.0
click div "Length x Width x Height Select cm ft in"
type input "13"
type input "9"
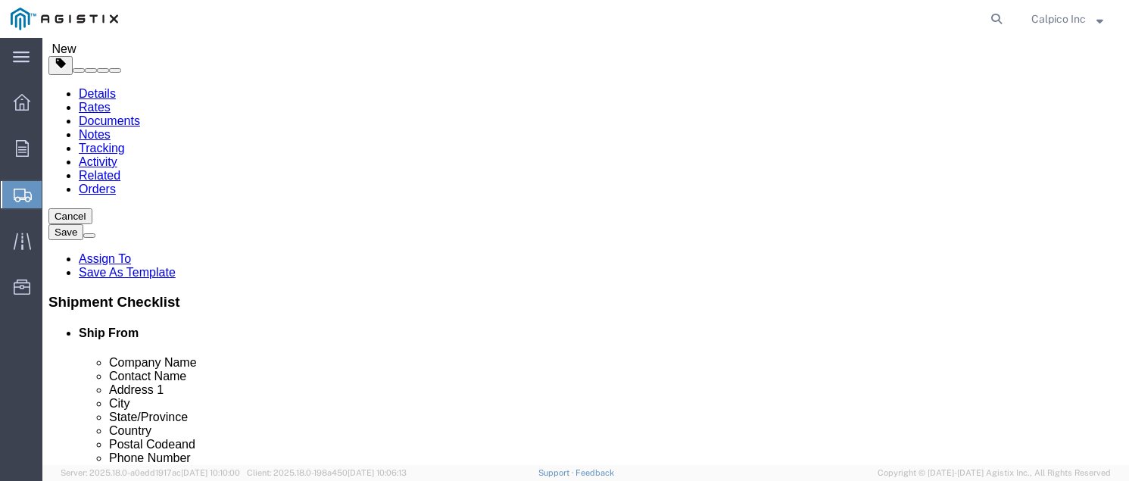
type input "24"
click link "Add Content"
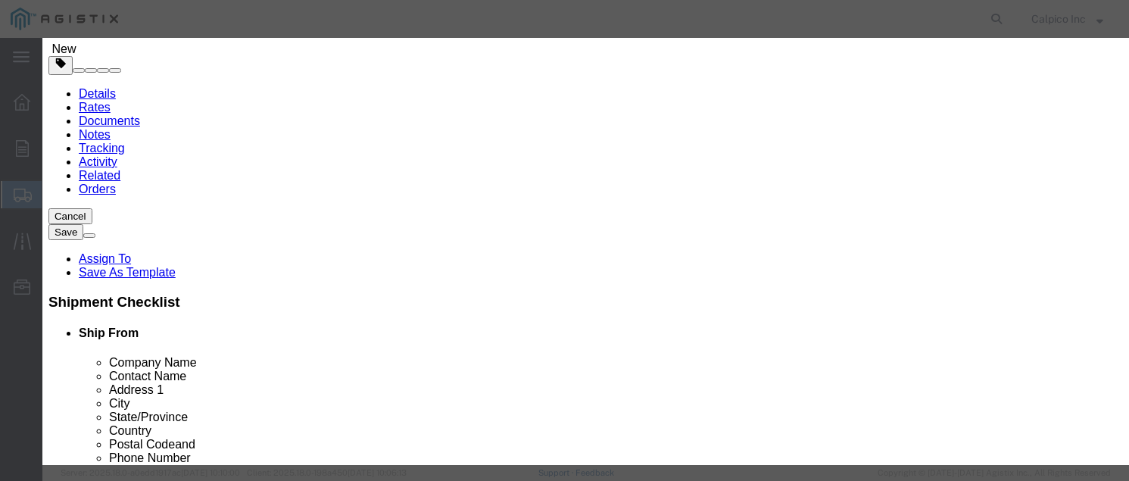
click span
click input "text"
type input "Masonite Square Washers"
type input "530"
click input "text"
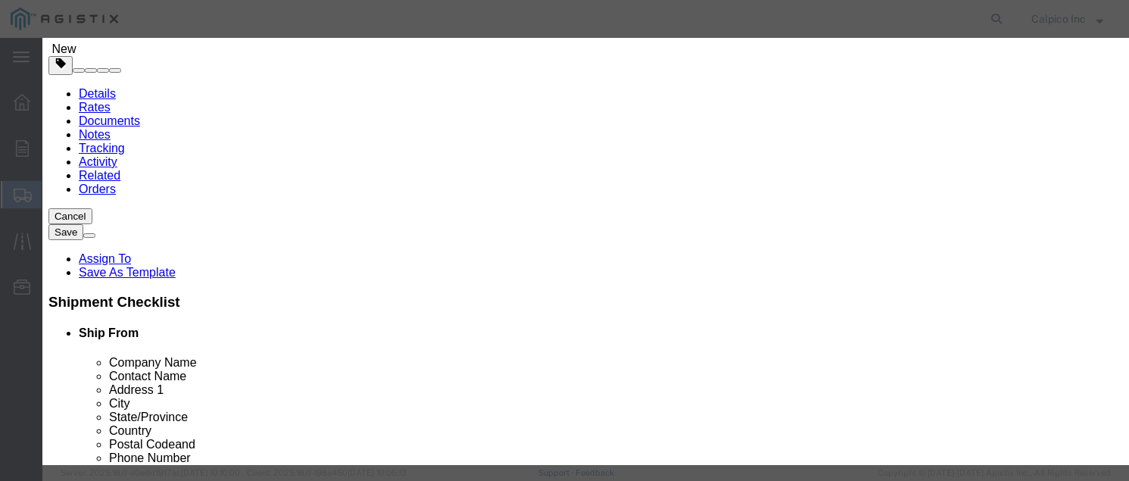
type input "636.00"
click button "Save & Close"
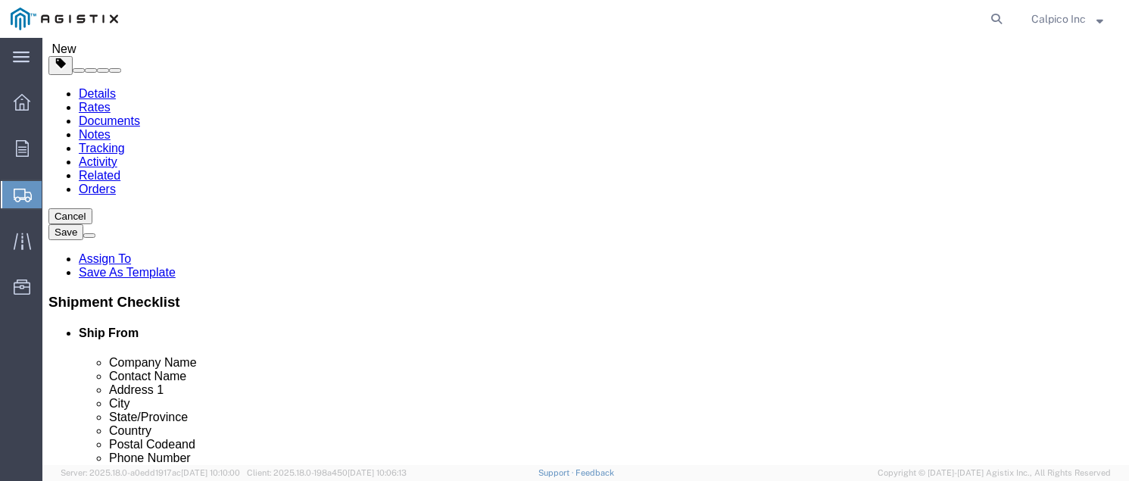
click button "Rate Shipment"
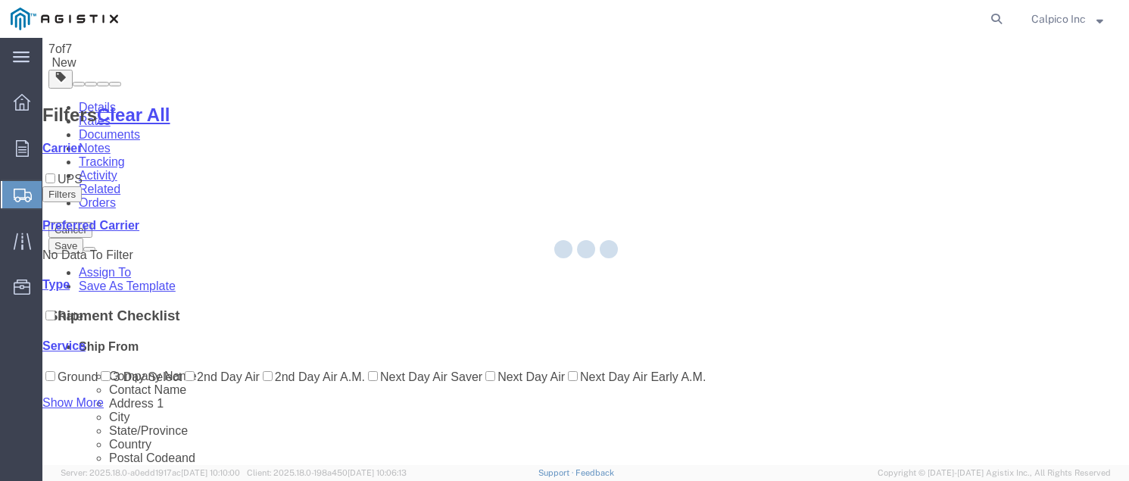
scroll to position [0, 0]
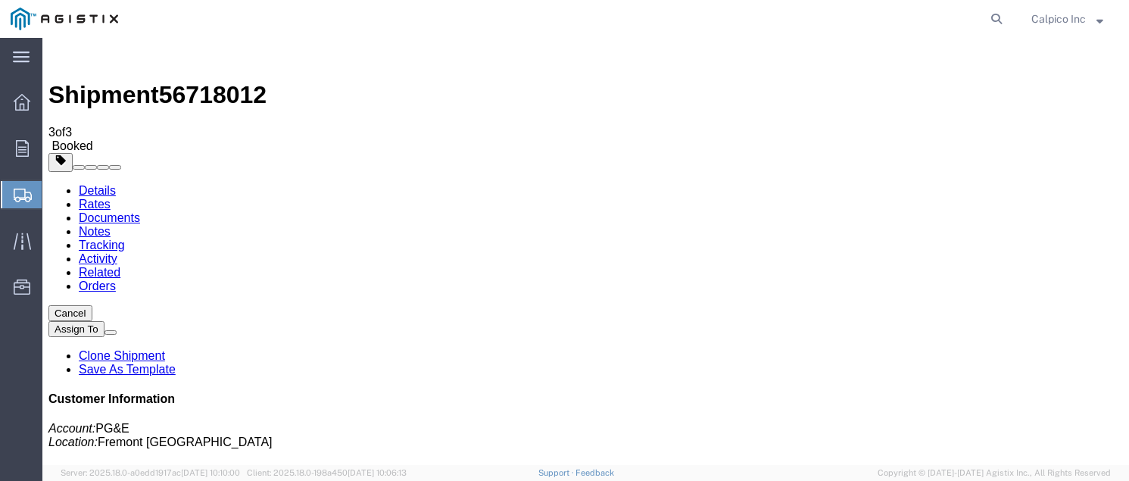
drag, startPoint x: 517, startPoint y: 517, endPoint x: 592, endPoint y: 456, distance: 96.9
